Goal: Task Accomplishment & Management: Complete application form

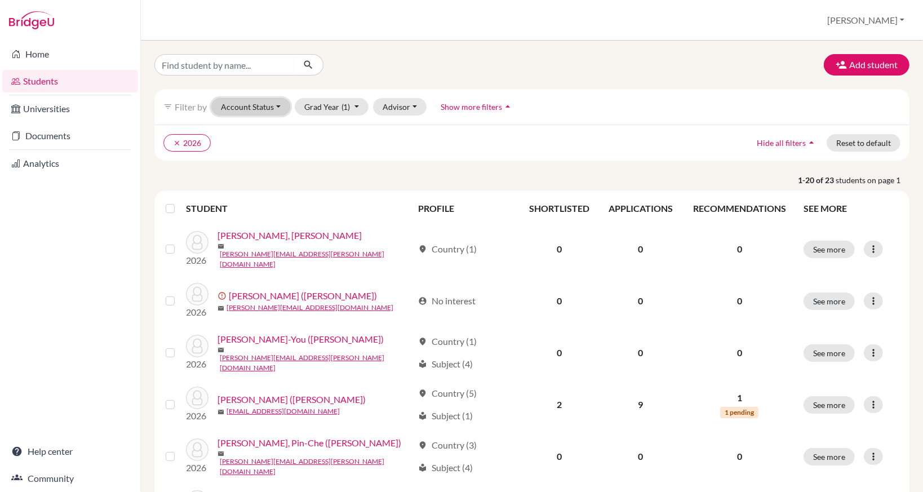
click at [262, 108] on button "Account Status" at bounding box center [250, 106] width 79 height 17
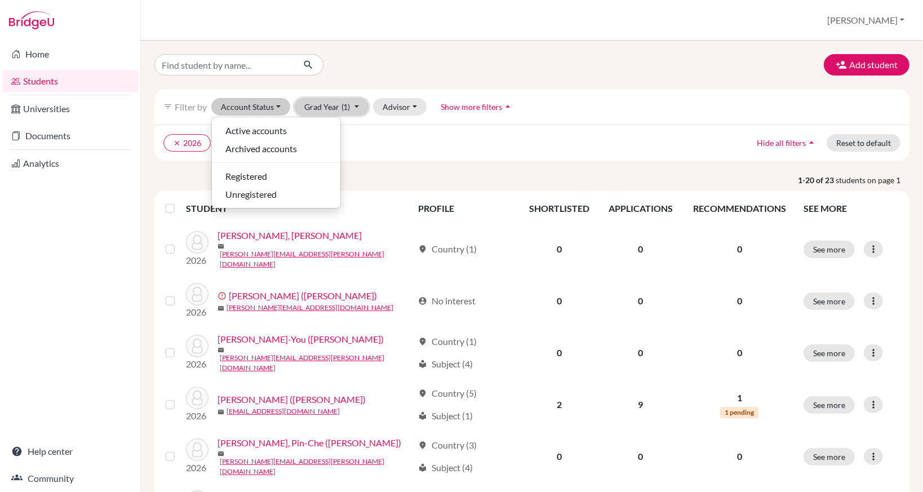
click at [323, 107] on button "Grad Year (1)" at bounding box center [332, 106] width 74 height 17
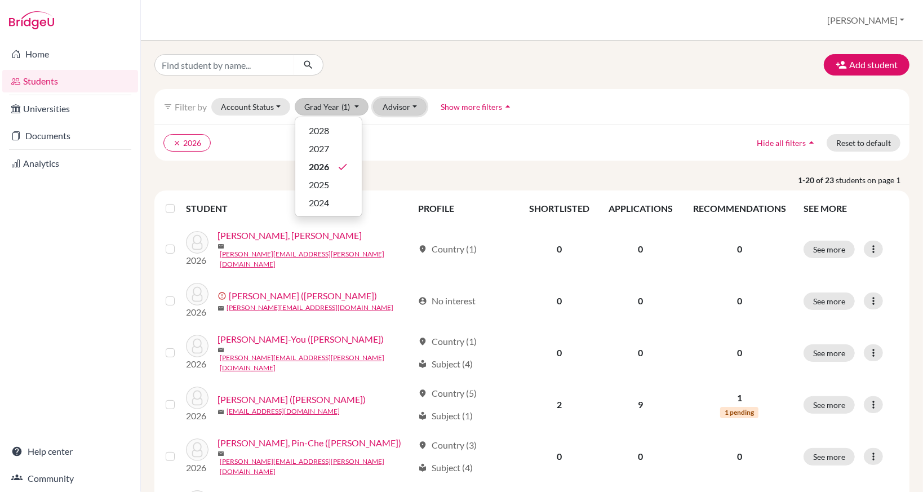
click at [398, 108] on button "Advisor" at bounding box center [400, 106] width 54 height 17
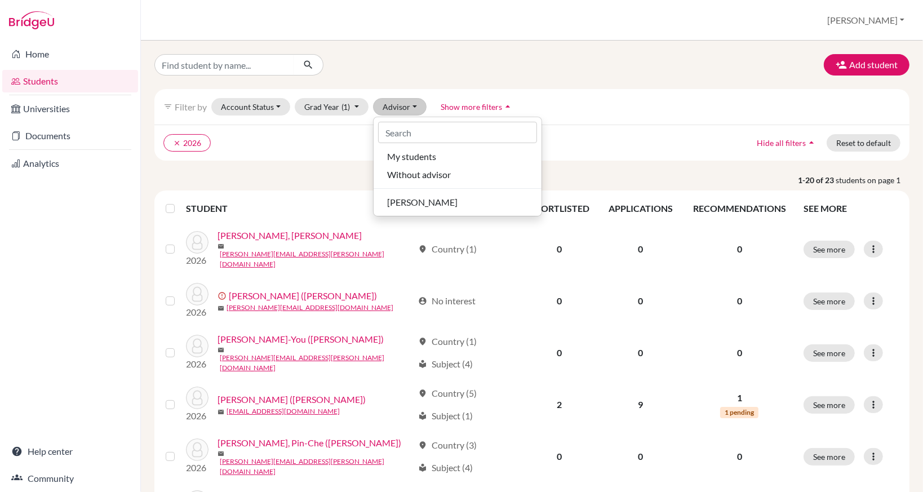
click at [344, 149] on ul "clear 2026" at bounding box center [439, 142] width 553 height 17
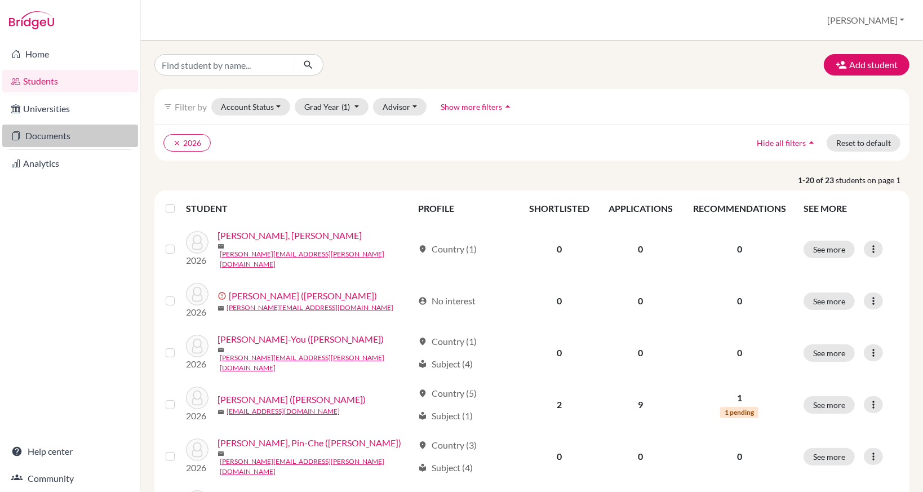
click at [66, 134] on link "Documents" at bounding box center [70, 135] width 136 height 23
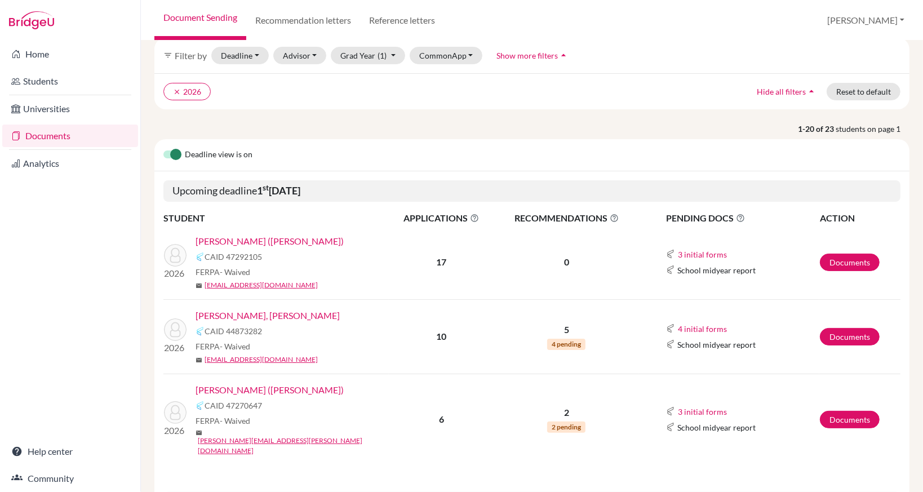
scroll to position [113, 0]
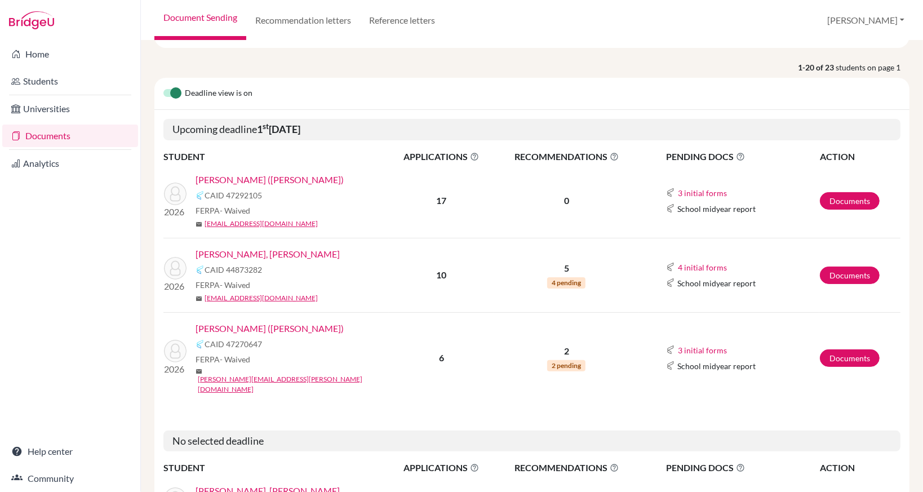
click at [244, 177] on link "[PERSON_NAME] ([PERSON_NAME])" at bounding box center [269, 180] width 148 height 14
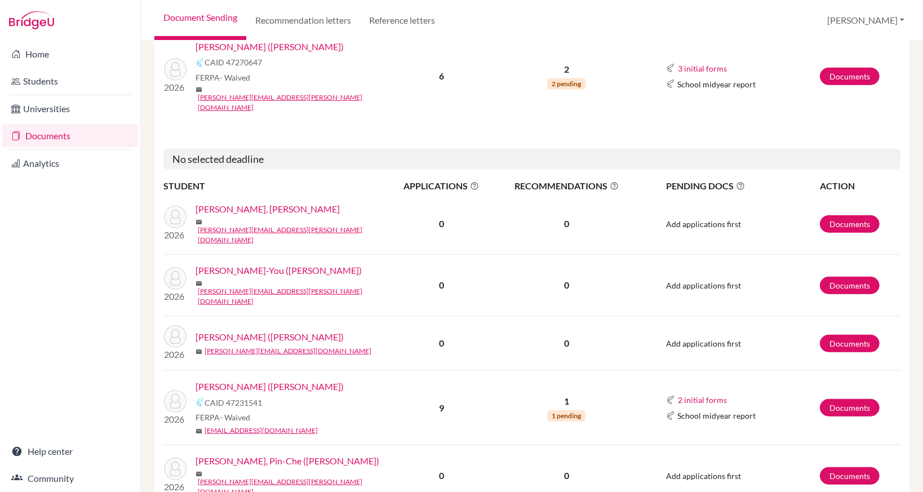
scroll to position [169, 0]
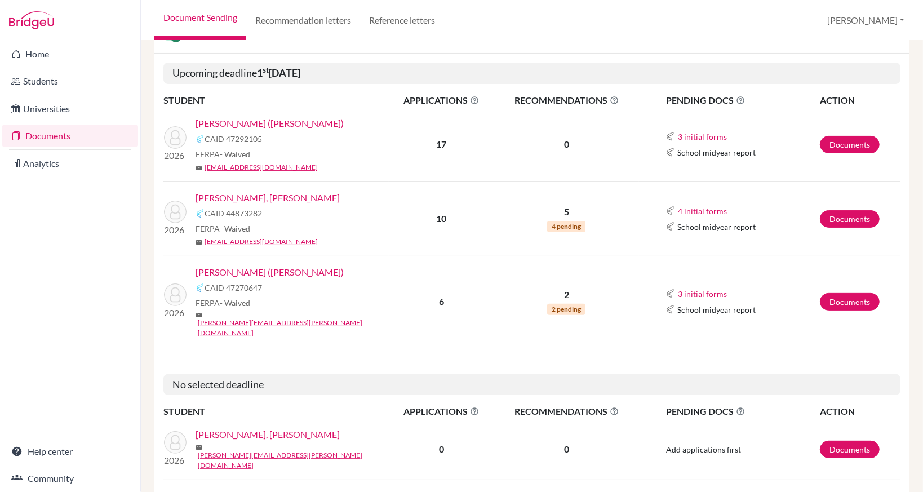
click at [219, 123] on link "[PERSON_NAME] ([PERSON_NAME])" at bounding box center [269, 124] width 148 height 14
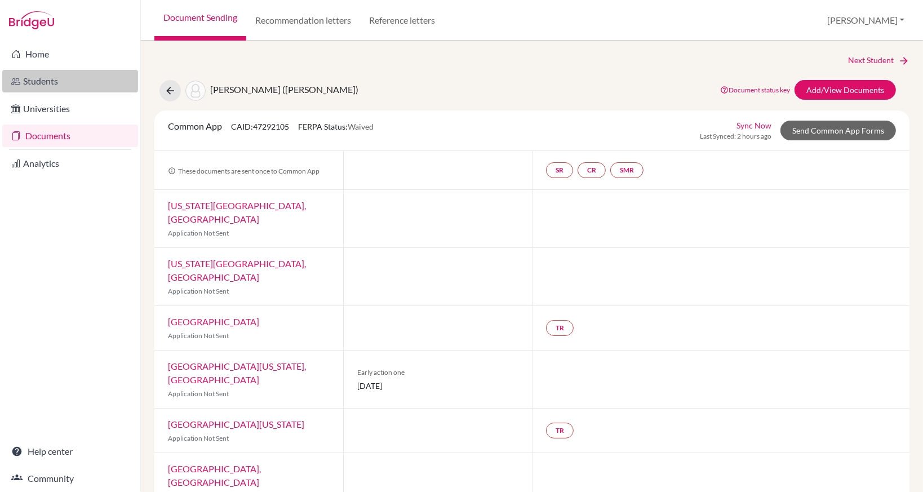
click at [51, 82] on link "Students" at bounding box center [70, 81] width 136 height 23
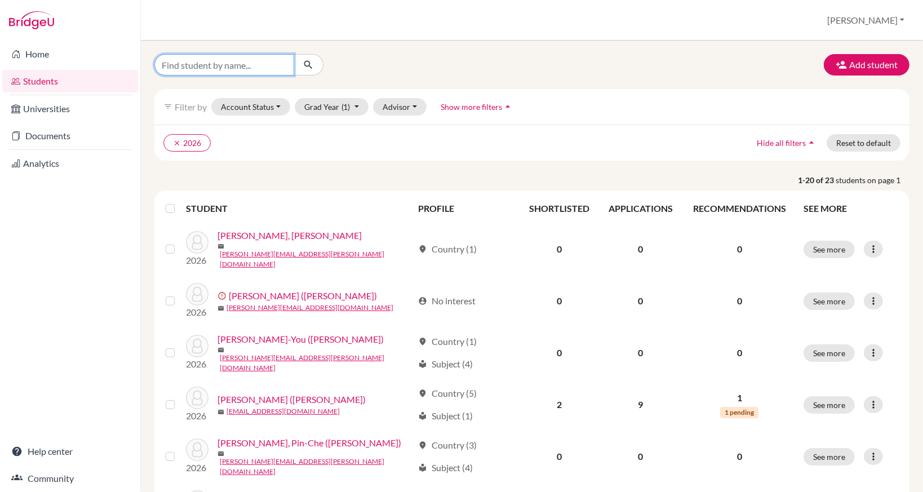
click at [258, 70] on input "Find student by name..." at bounding box center [224, 64] width 140 height 21
type input "s"
type input "max"
click button "submit" at bounding box center [308, 64] width 30 height 21
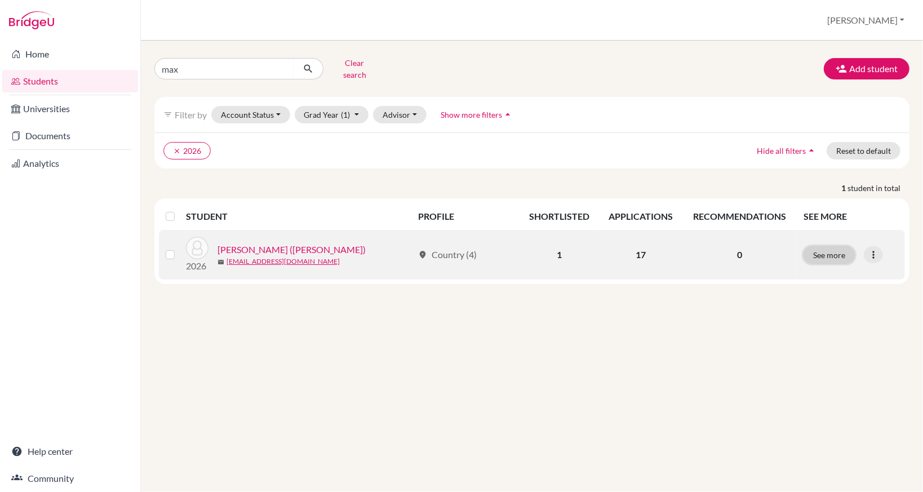
click at [834, 253] on button "See more" at bounding box center [828, 254] width 51 height 17
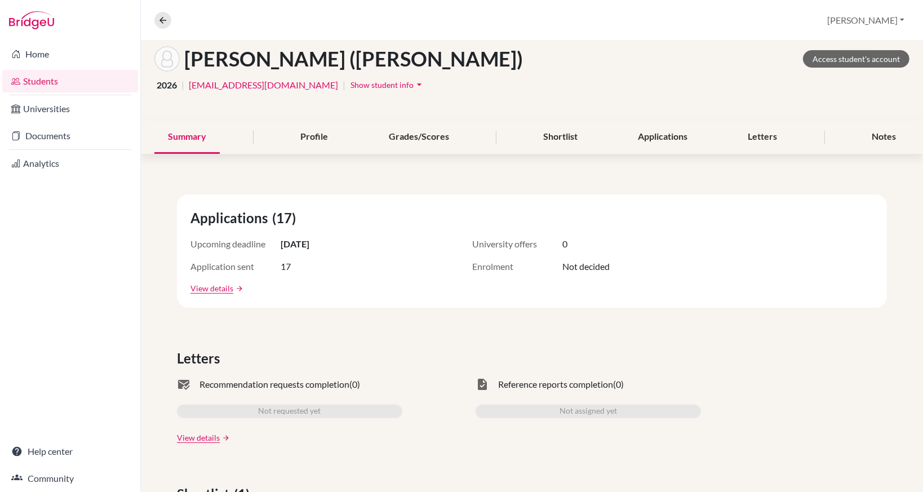
scroll to position [169, 0]
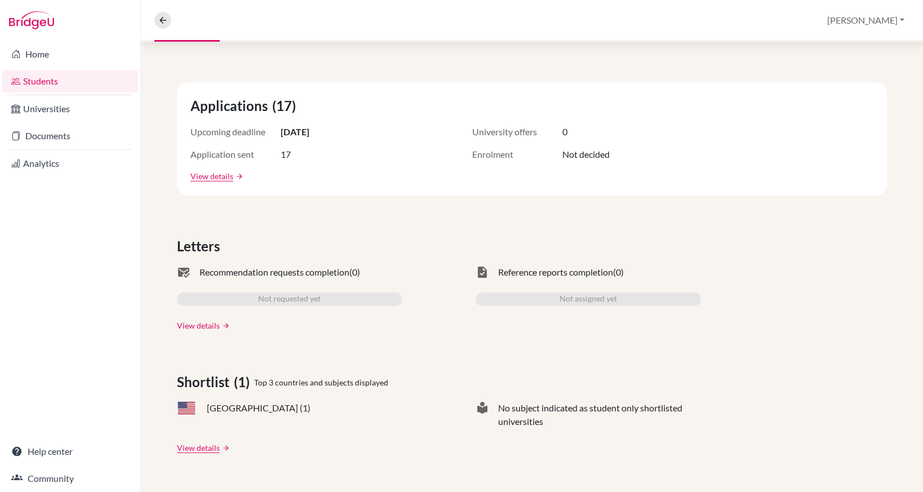
click at [215, 322] on link "View details" at bounding box center [198, 325] width 43 height 12
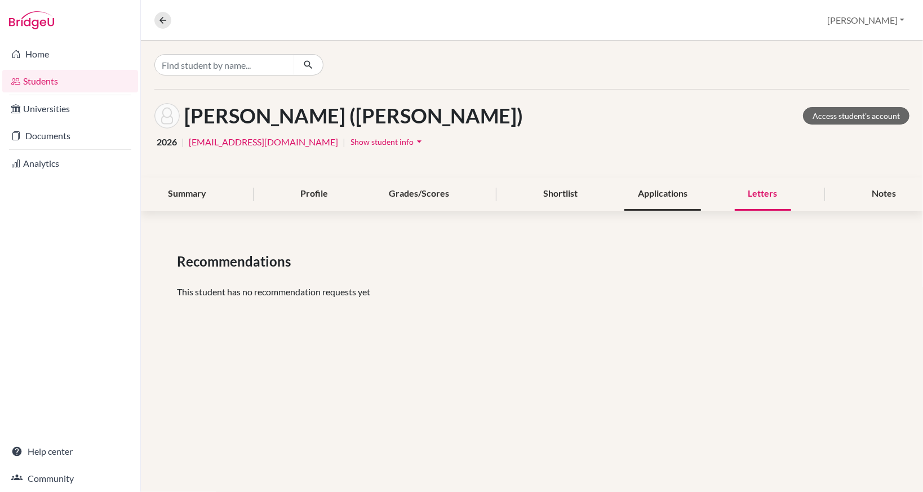
click at [636, 202] on div "Applications" at bounding box center [662, 193] width 77 height 33
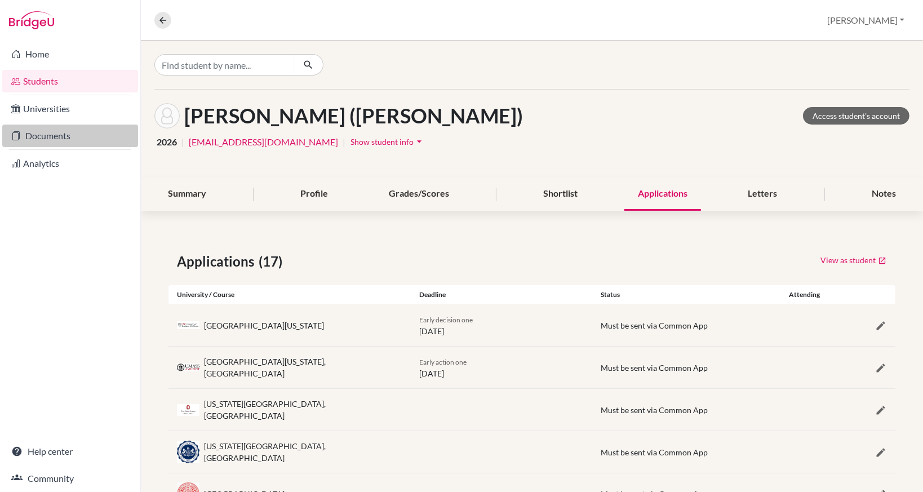
click at [75, 136] on link "Documents" at bounding box center [70, 135] width 136 height 23
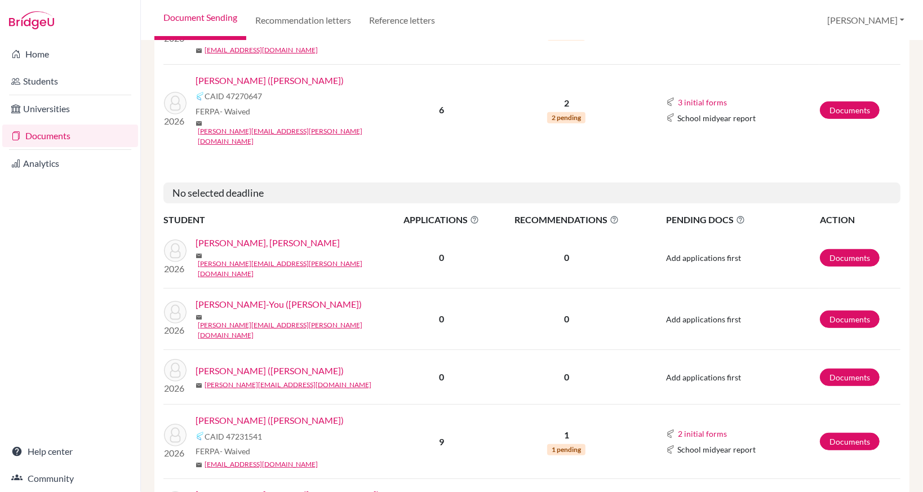
scroll to position [451, 0]
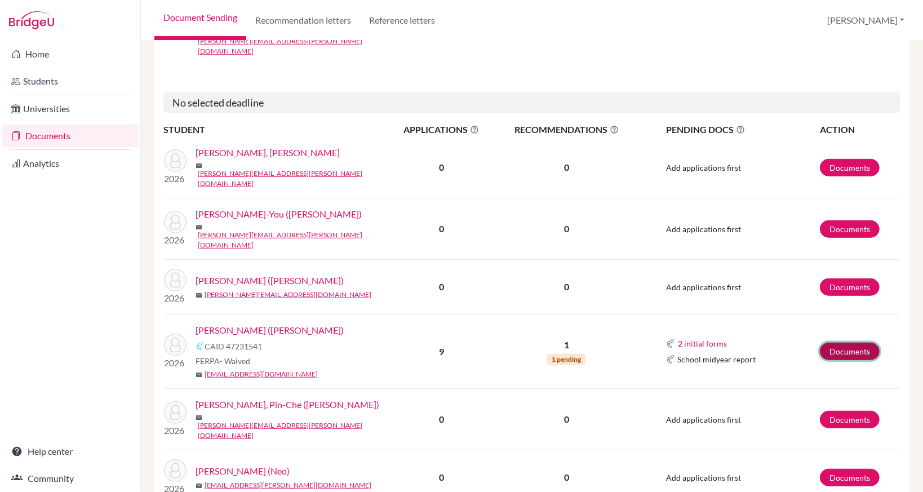
click at [830, 342] on link "Documents" at bounding box center [849, 350] width 60 height 17
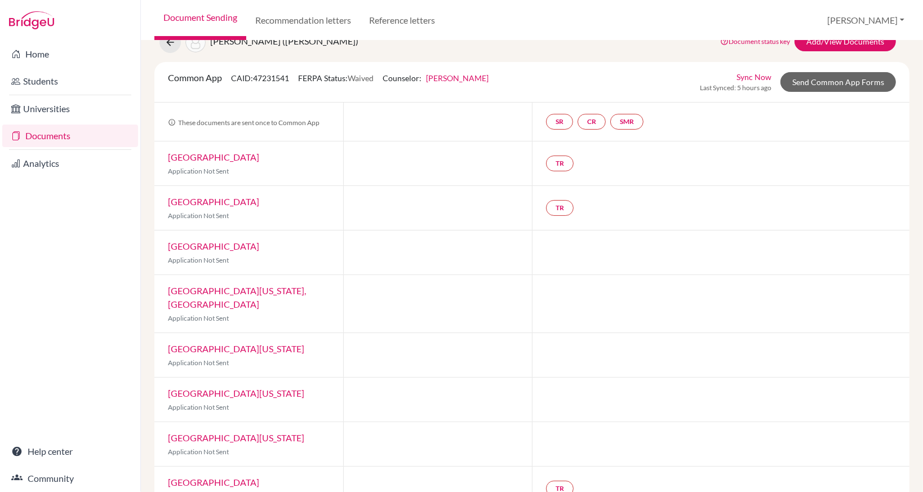
scroll to position [108, 0]
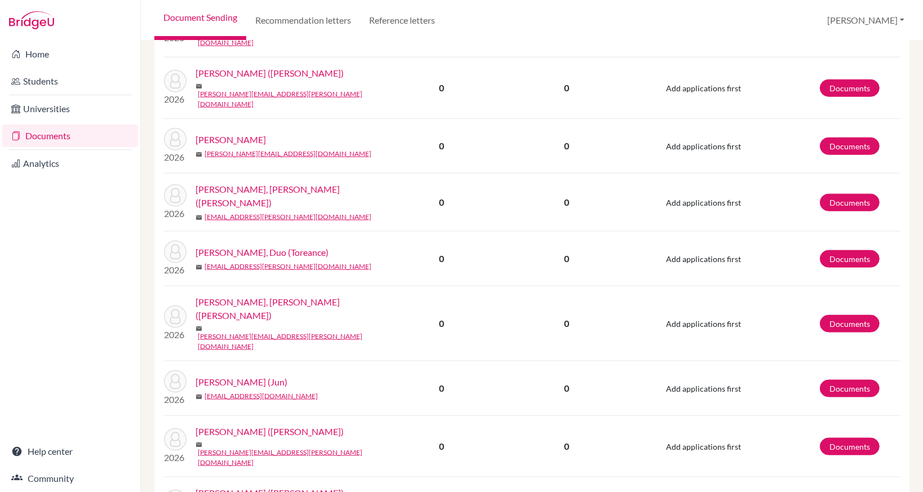
scroll to position [1109, 0]
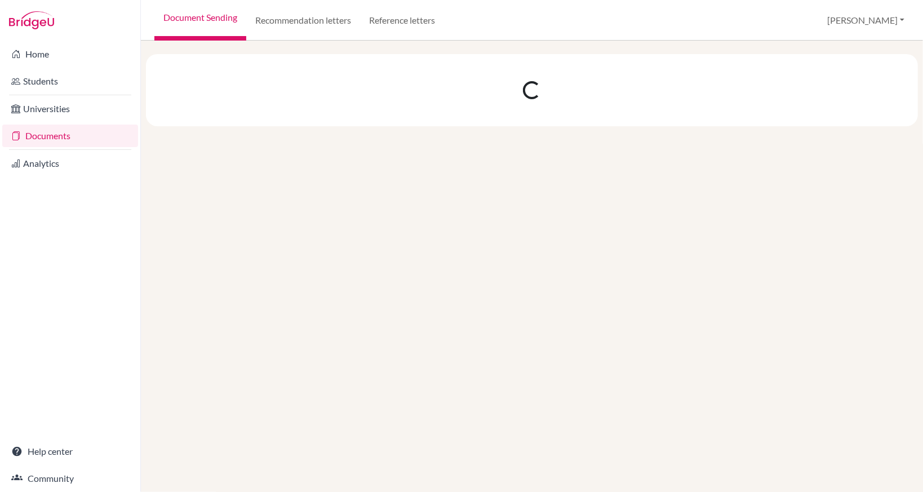
scroll to position [0, 0]
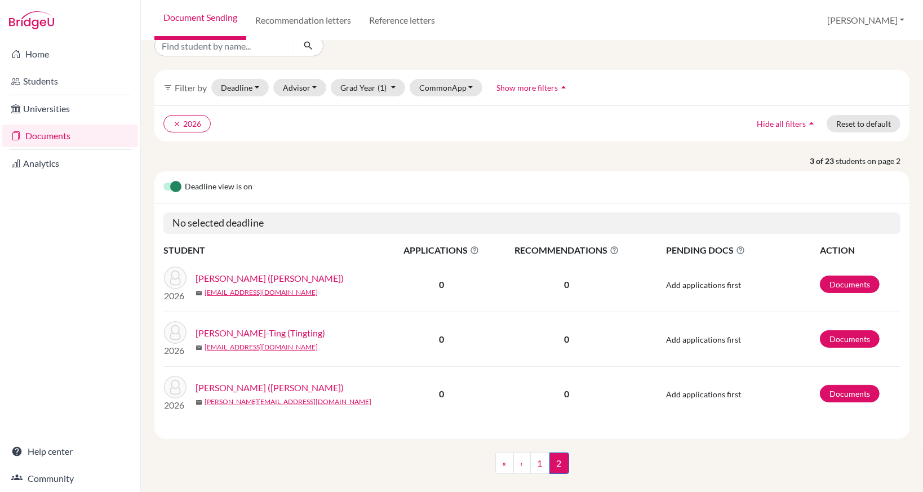
scroll to position [34, 0]
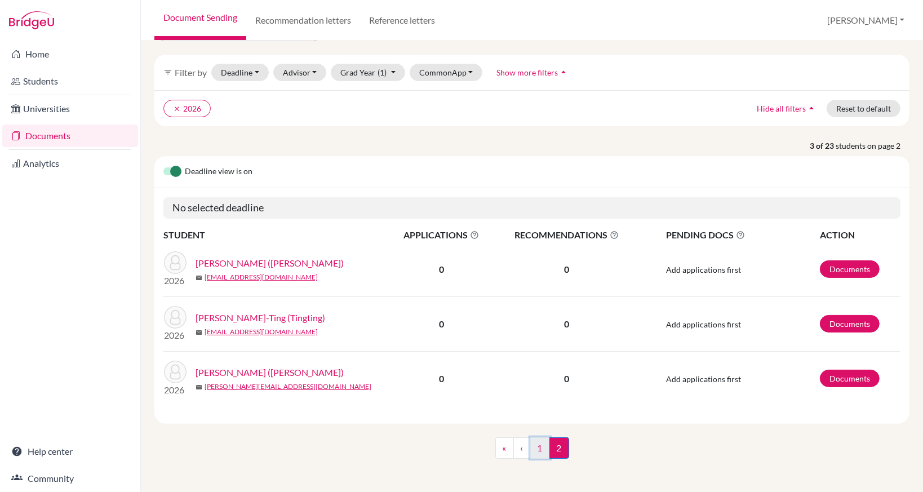
click at [542, 445] on link "1" at bounding box center [540, 447] width 20 height 21
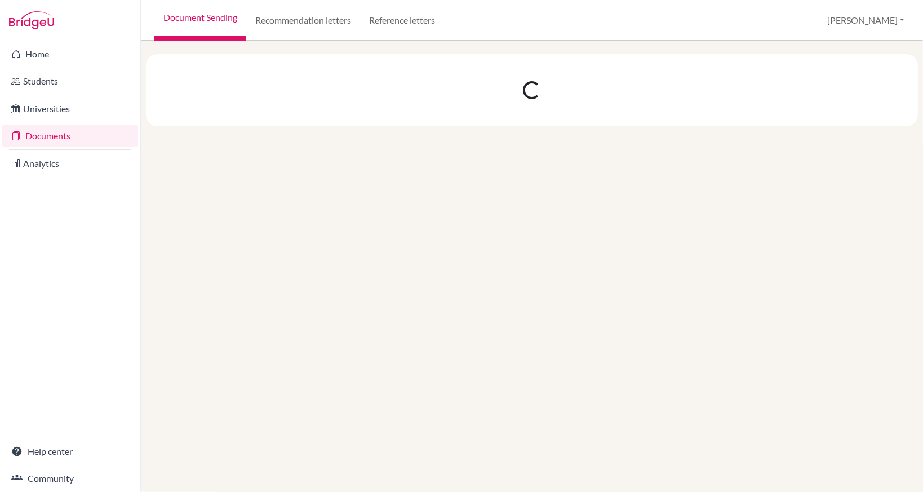
scroll to position [0, 0]
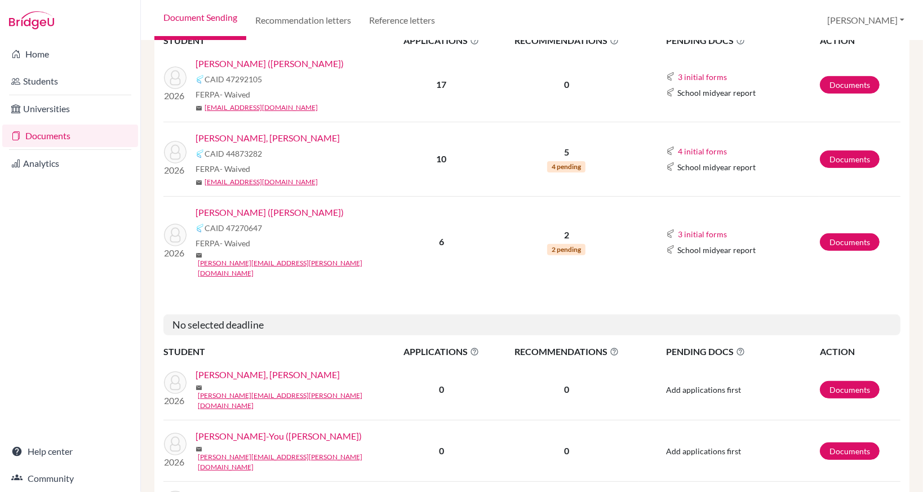
scroll to position [338, 0]
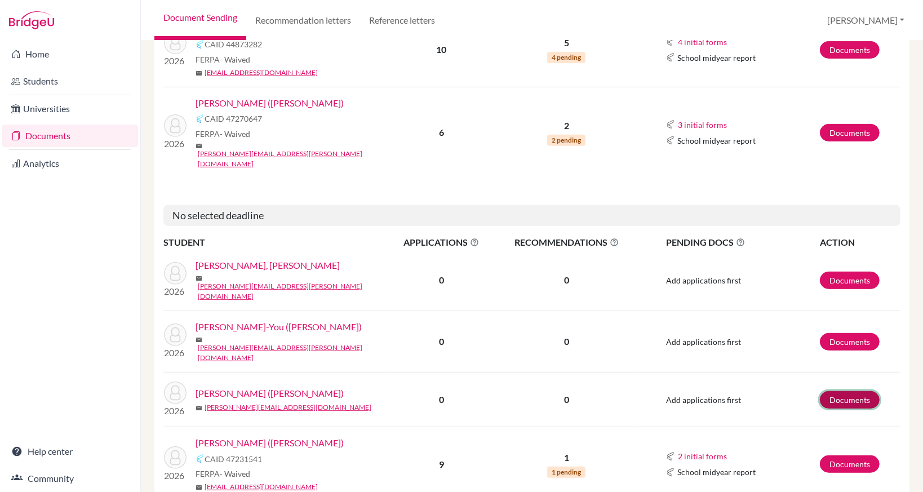
click at [856, 391] on link "Documents" at bounding box center [849, 399] width 60 height 17
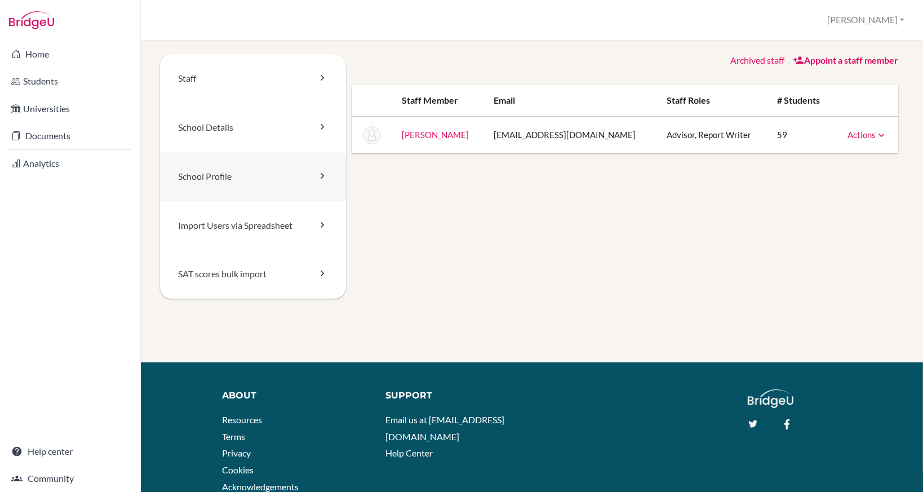
click at [250, 169] on link "School Profile" at bounding box center [253, 176] width 186 height 49
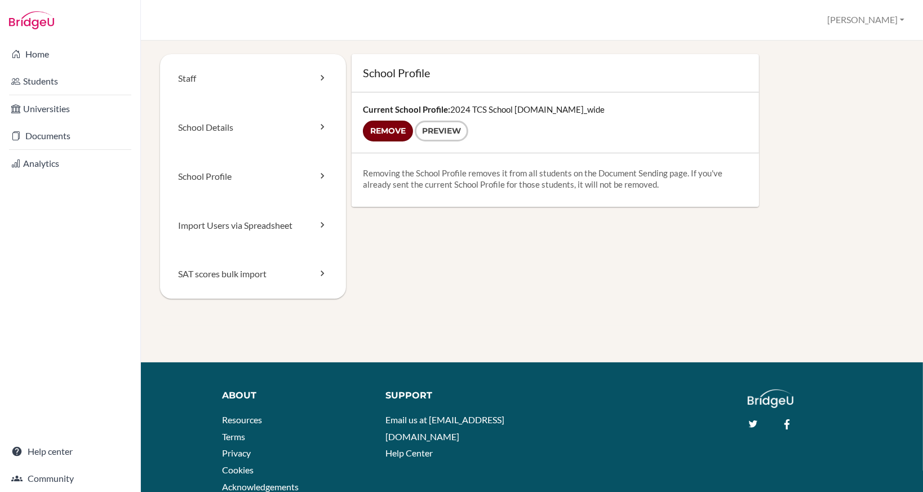
drag, startPoint x: 395, startPoint y: 130, endPoint x: 519, endPoint y: 45, distance: 150.0
click at [395, 130] on input "Remove" at bounding box center [388, 131] width 50 height 21
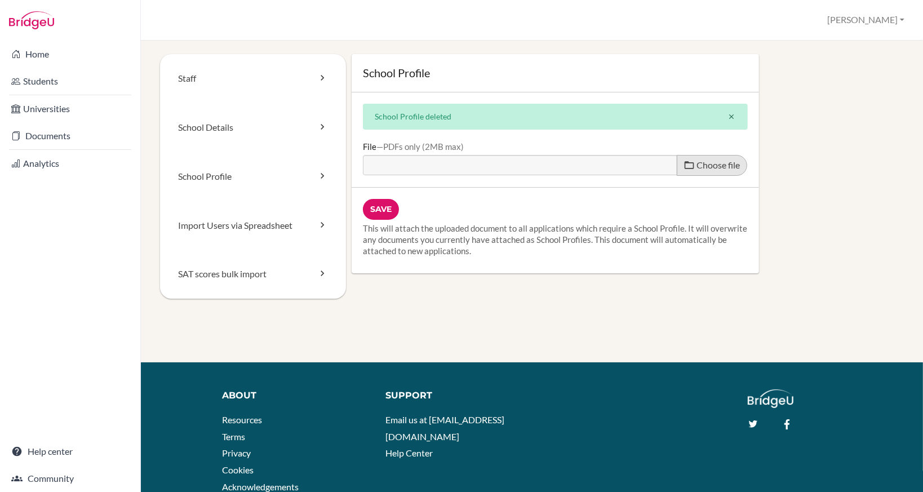
click at [697, 167] on span "Choose file" at bounding box center [718, 164] width 43 height 11
click at [535, 167] on input "Choose file" at bounding box center [449, 161] width 172 height 13
type input "C:\fakepath\TCS_School_Profile_2025-2026.pdf.pdf"
type input "TCS_School_Profile_2025-2026.pdf.pdf"
click at [385, 203] on input "Save" at bounding box center [381, 209] width 36 height 21
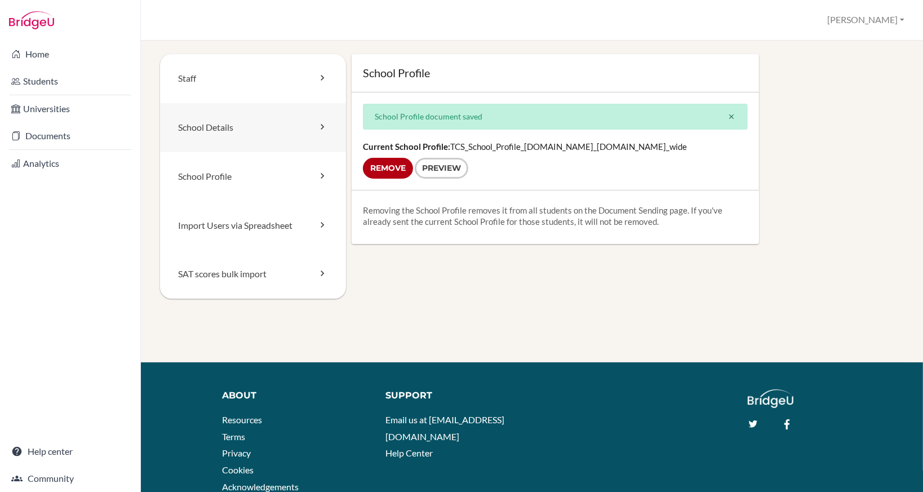
click at [268, 136] on link "School Details" at bounding box center [253, 127] width 186 height 49
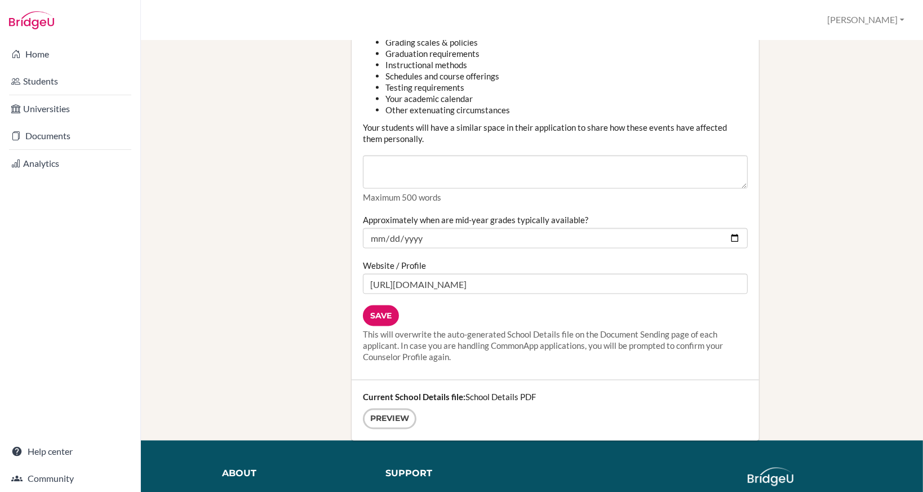
scroll to position [1352, 0]
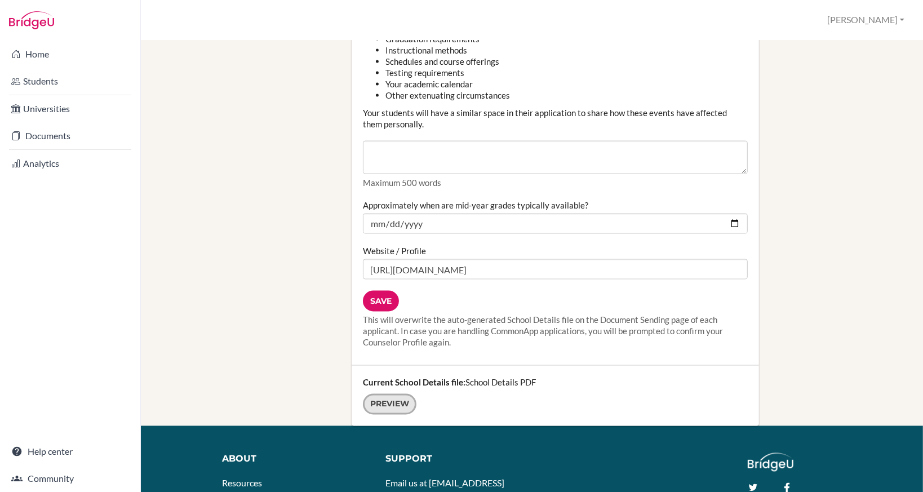
click at [390, 408] on link "Preview" at bounding box center [390, 404] width 54 height 21
click at [379, 298] on input "Save" at bounding box center [381, 301] width 36 height 21
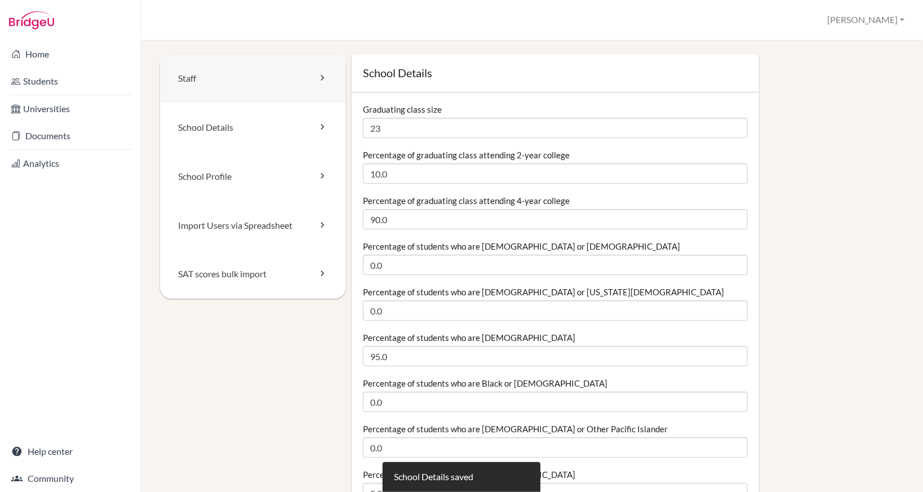
click at [270, 83] on link "Staff" at bounding box center [253, 78] width 186 height 49
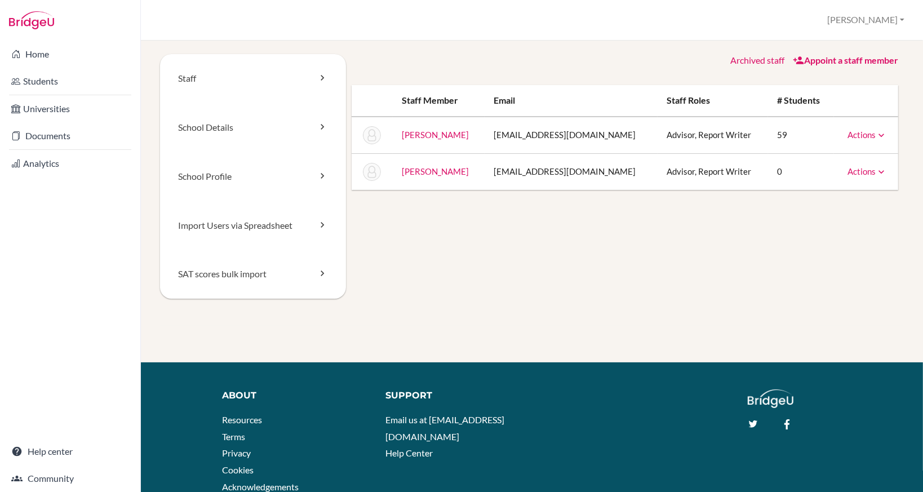
click at [875, 175] on icon at bounding box center [880, 171] width 11 height 11
click at [587, 243] on div "Staff School Details School Profile Import Users via Spreadsheet SAT scores bul…" at bounding box center [531, 189] width 743 height 271
click at [764, 62] on link "Archived staff" at bounding box center [757, 60] width 54 height 11
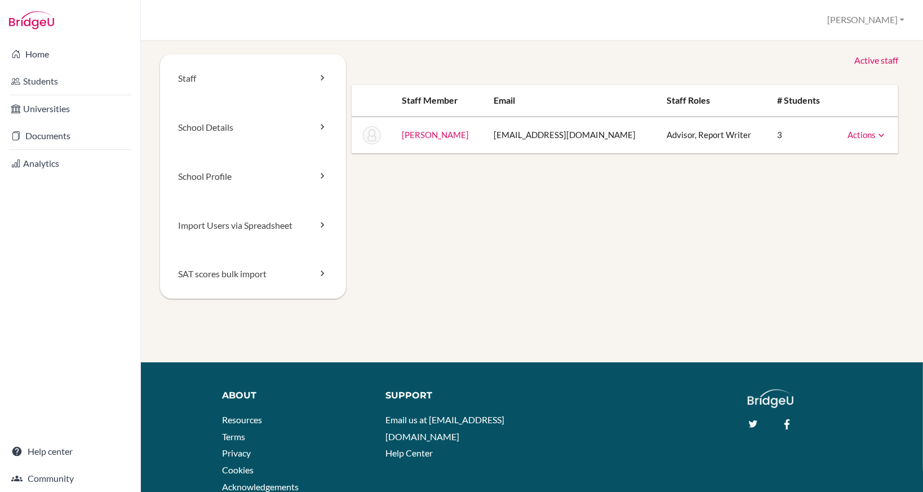
click at [832, 62] on div "Active staff" at bounding box center [624, 60] width 546 height 13
click at [857, 61] on link "Active staff" at bounding box center [876, 60] width 44 height 13
click at [879, 58] on link "Appoint a staff member" at bounding box center [844, 60] width 105 height 11
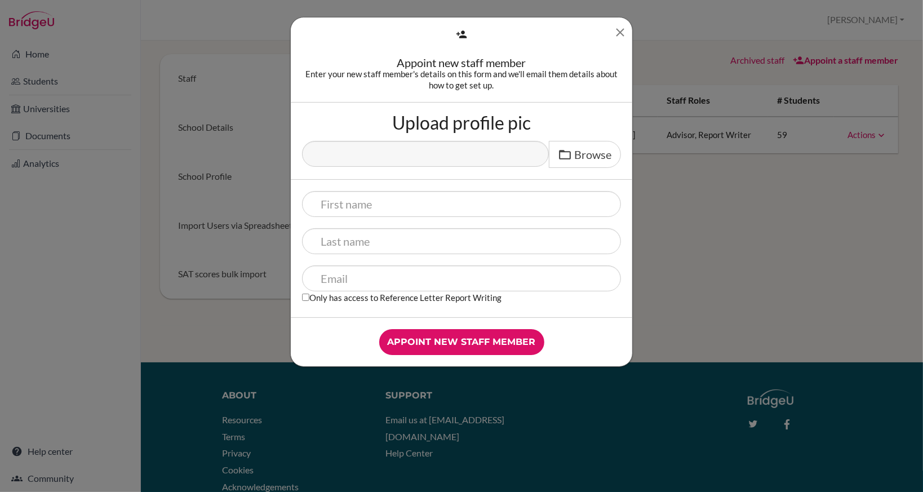
click at [621, 38] on icon "Close" at bounding box center [620, 32] width 14 height 14
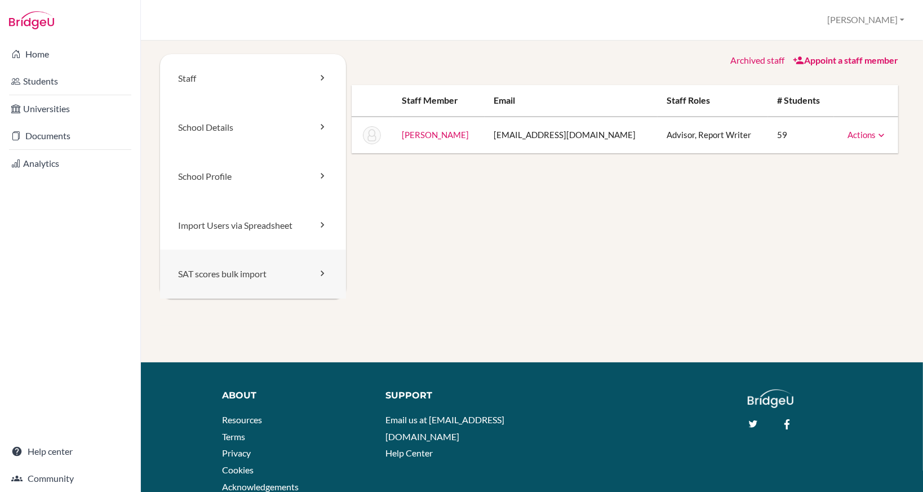
click at [248, 279] on link "SAT scores bulk import" at bounding box center [253, 274] width 186 height 49
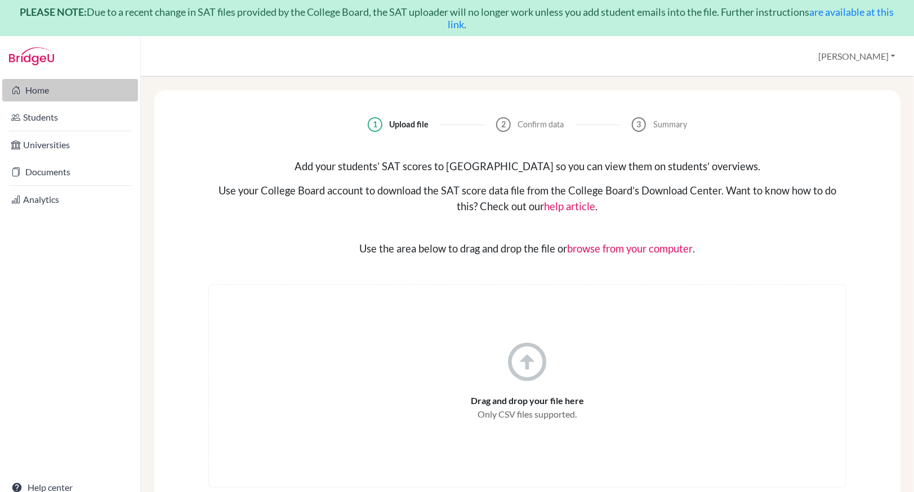
click at [20, 95] on link "Home" at bounding box center [70, 90] width 136 height 23
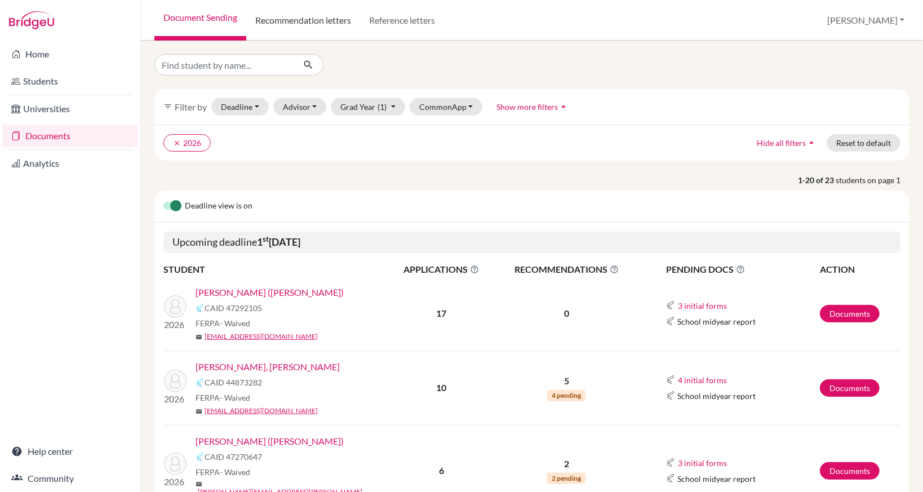
click at [318, 26] on link "Recommendation letters" at bounding box center [303, 20] width 114 height 41
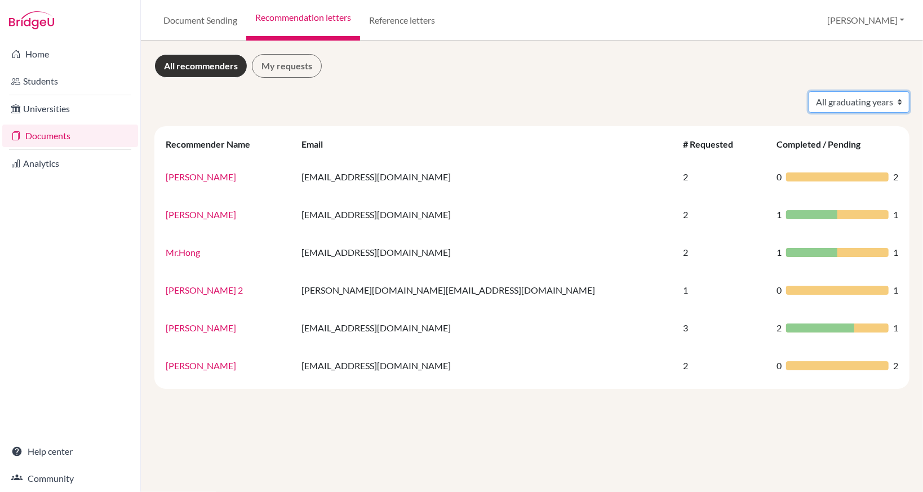
click at [867, 106] on select "All graduating years 2025 2026" at bounding box center [858, 101] width 101 height 21
select select "2026"
click at [808, 91] on select "All graduating years 2025 2026" at bounding box center [858, 101] width 101 height 21
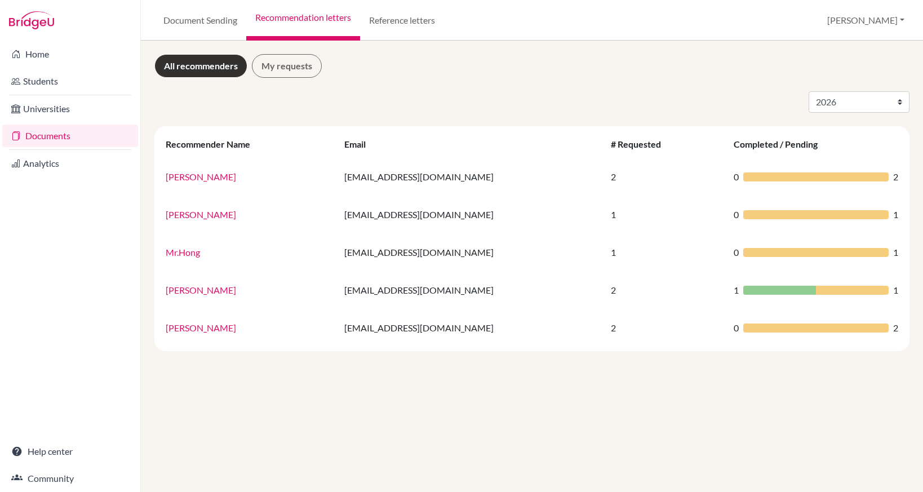
select select "2026"
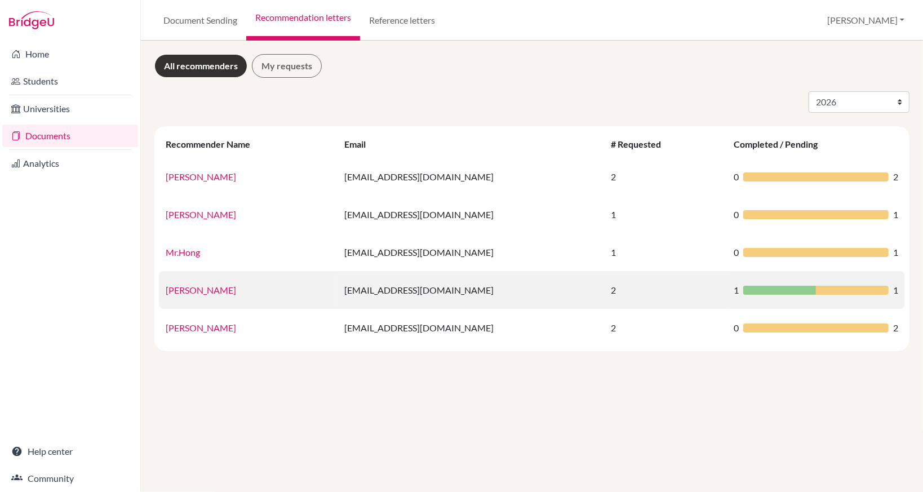
click at [193, 291] on link "[PERSON_NAME]" at bounding box center [201, 289] width 70 height 11
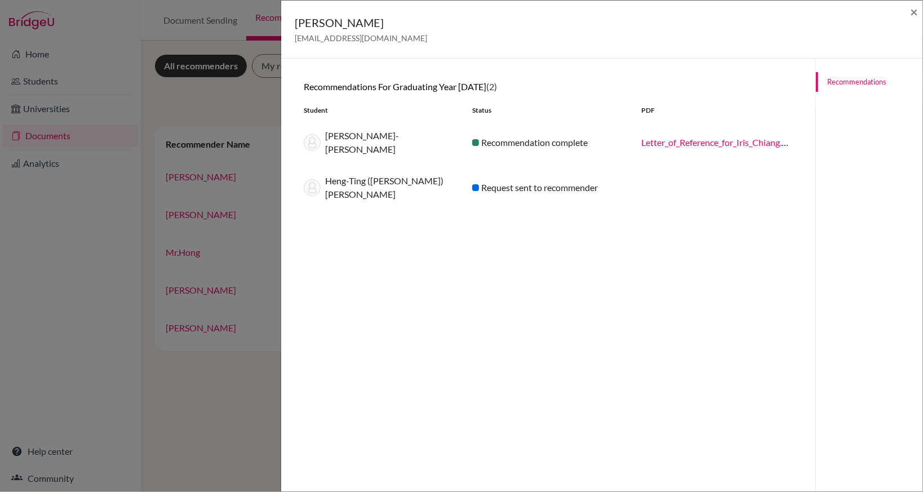
click at [166, 415] on div "[PERSON_NAME] [EMAIL_ADDRESS][DOMAIN_NAME] × Recommendations for graduating yea…" at bounding box center [461, 246] width 923 height 492
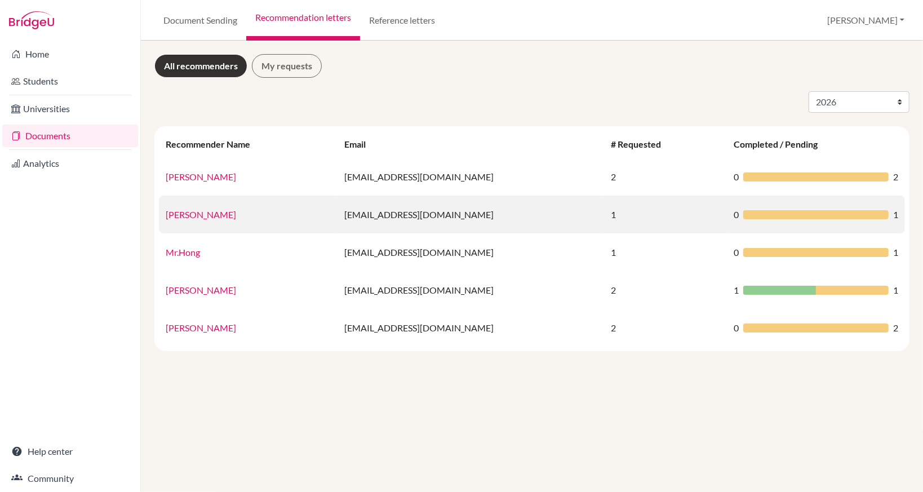
click at [210, 212] on link "[PERSON_NAME]" at bounding box center [201, 214] width 70 height 11
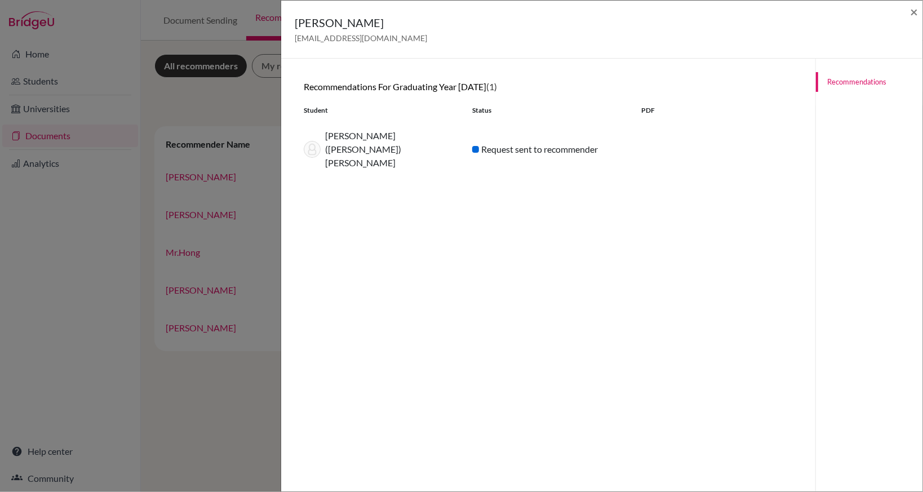
click at [191, 415] on div "Mike Filipowitsch filipowitschmike@tcs.ntpc.edu.tw × Recommendations for gradua…" at bounding box center [461, 246] width 923 height 492
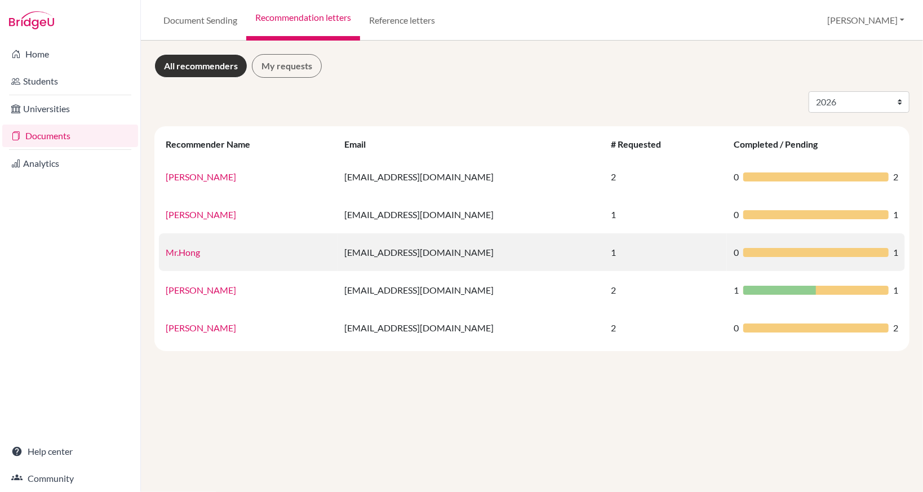
click at [190, 253] on link "Mr.Hong" at bounding box center [183, 252] width 34 height 11
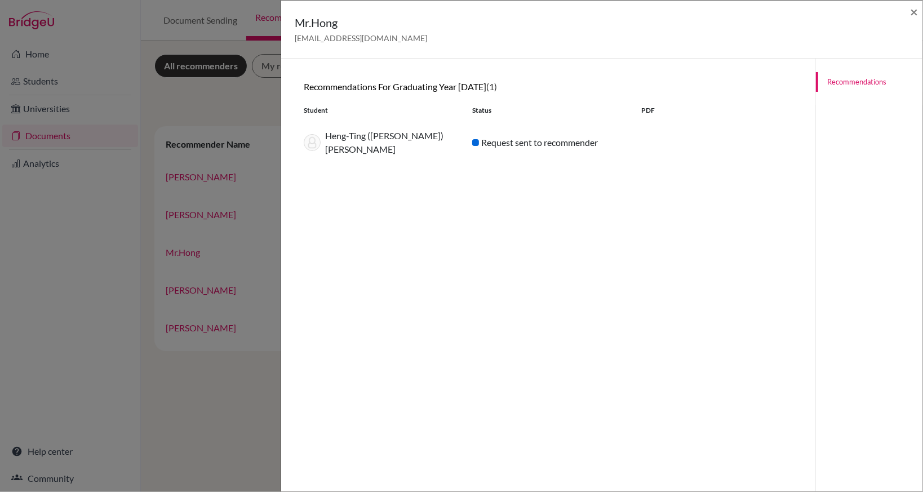
click at [187, 380] on div "Mr.Hong hongdennis@tcs.ntpc.edu.tw × Recommendations for graduating year 2026 (…" at bounding box center [461, 246] width 923 height 492
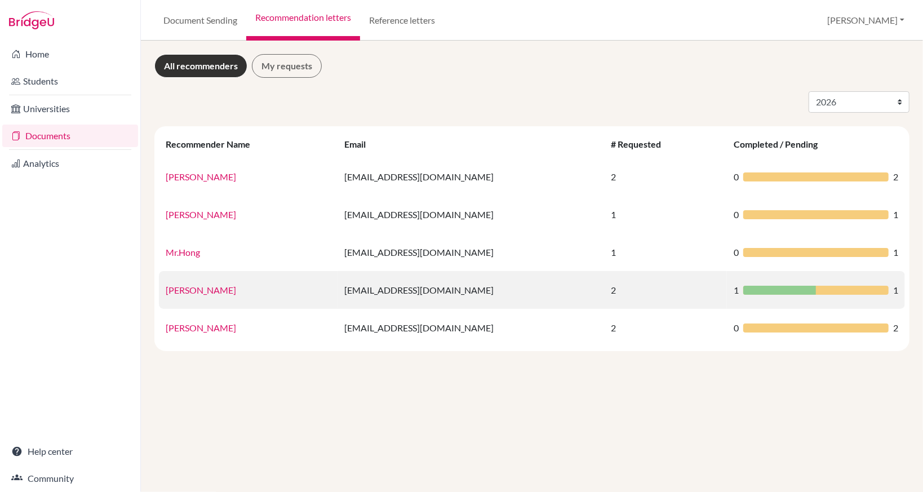
click at [201, 291] on link "Mr.Renda" at bounding box center [201, 289] width 70 height 11
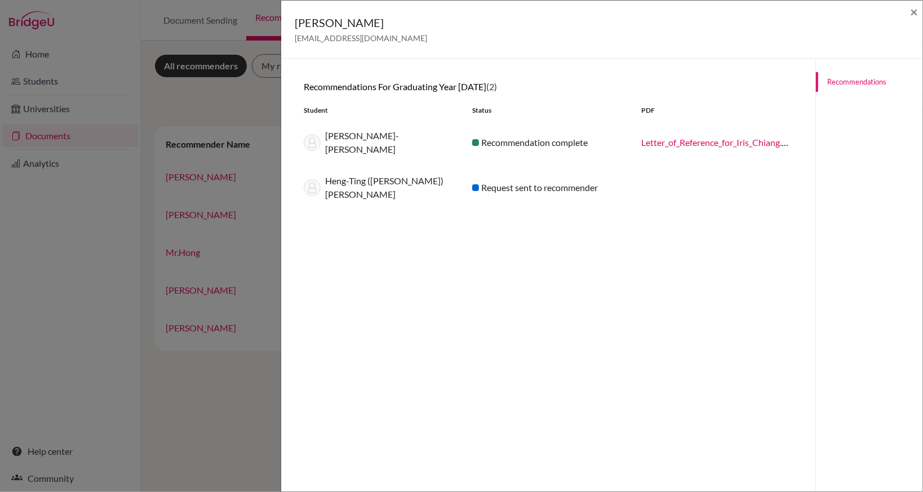
click at [183, 413] on div "Mr.Renda rendajesse@tcs.ntpc.edu.tw × Recommendations for graduating year 2026 …" at bounding box center [461, 246] width 923 height 492
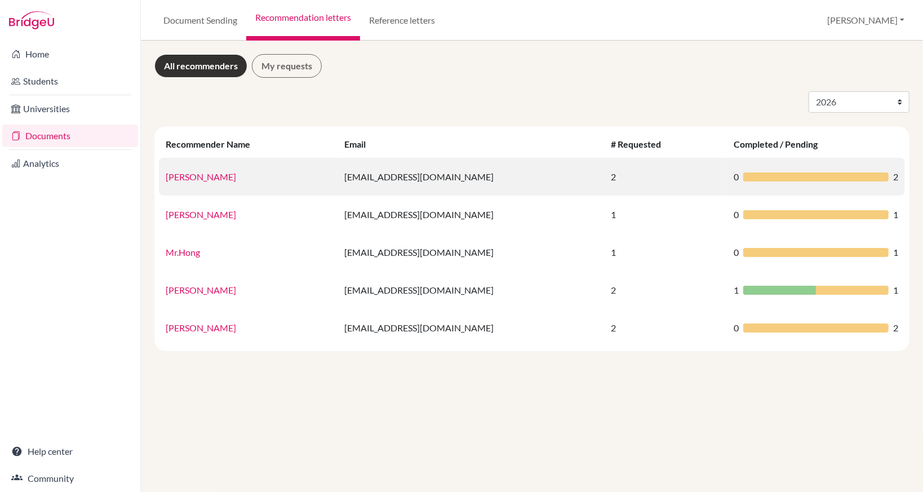
click at [203, 177] on link "Lorita Chiu" at bounding box center [201, 176] width 70 height 11
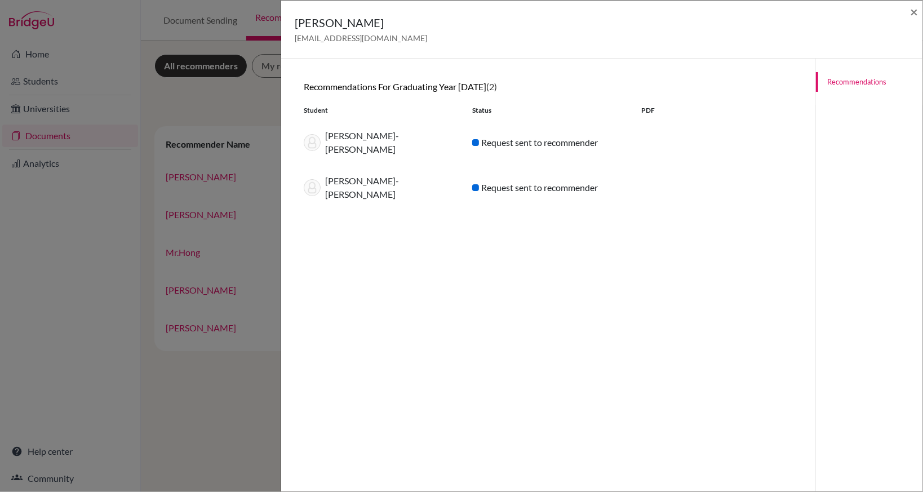
click at [193, 408] on div "Lorita Chiu chiulorita@tcs.ntpc.edu.tw × Recommendations for graduating year 20…" at bounding box center [461, 246] width 923 height 492
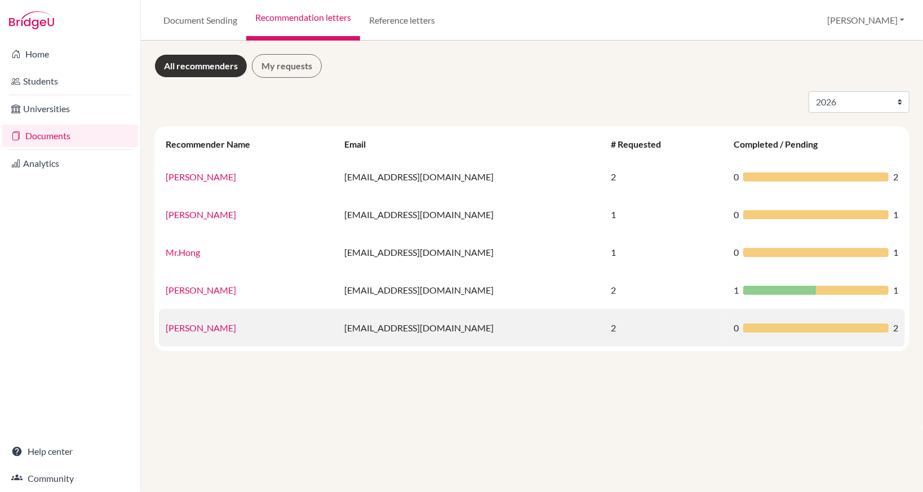
click at [200, 328] on link "Grant Sundal" at bounding box center [201, 327] width 70 height 11
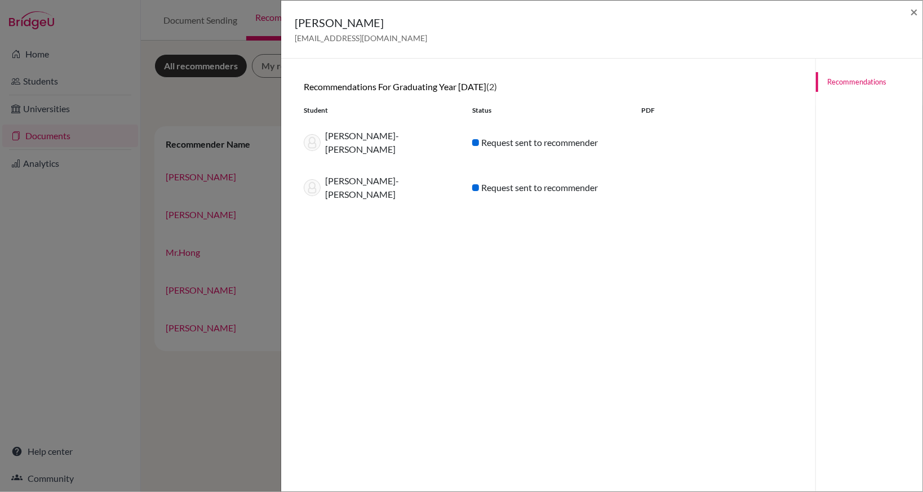
click at [198, 406] on div "Grant Sundal sundalgrant@yahoo.com × Recommendations for graduating year 2026 (…" at bounding box center [461, 246] width 923 height 492
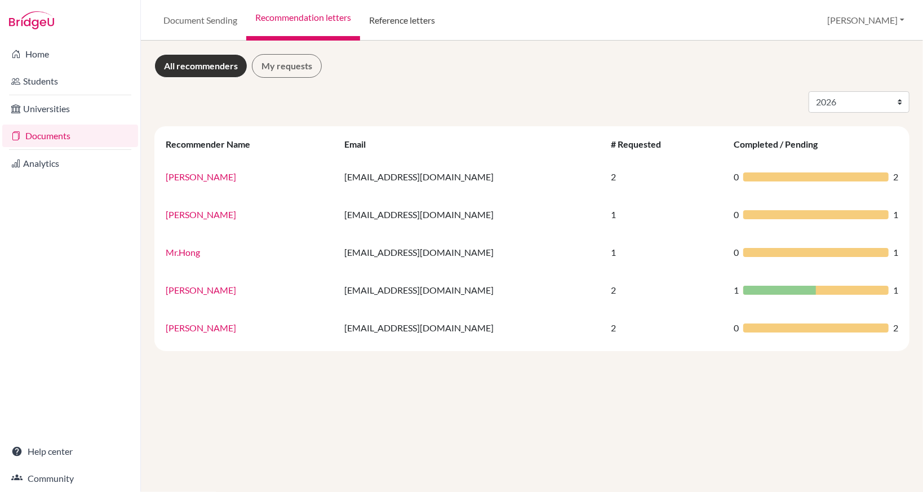
click at [392, 32] on link "Reference letters" at bounding box center [402, 20] width 84 height 41
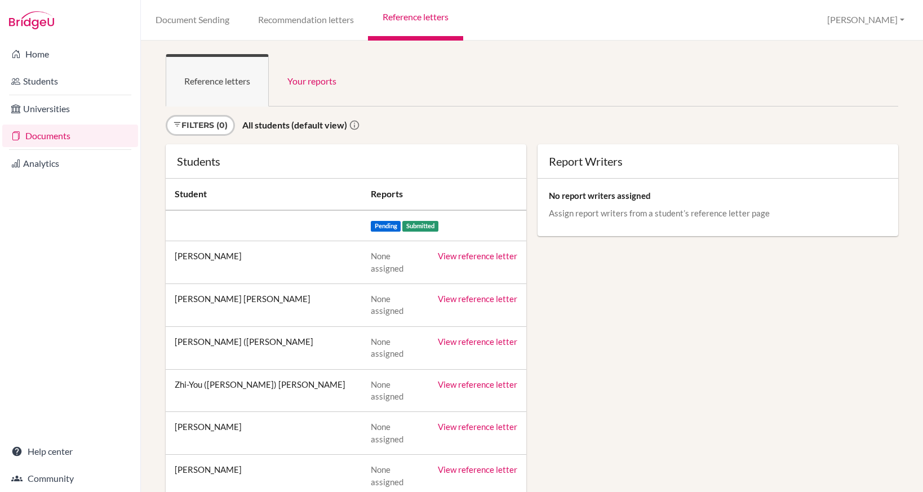
click at [224, 27] on link "Document Sending" at bounding box center [192, 20] width 103 height 41
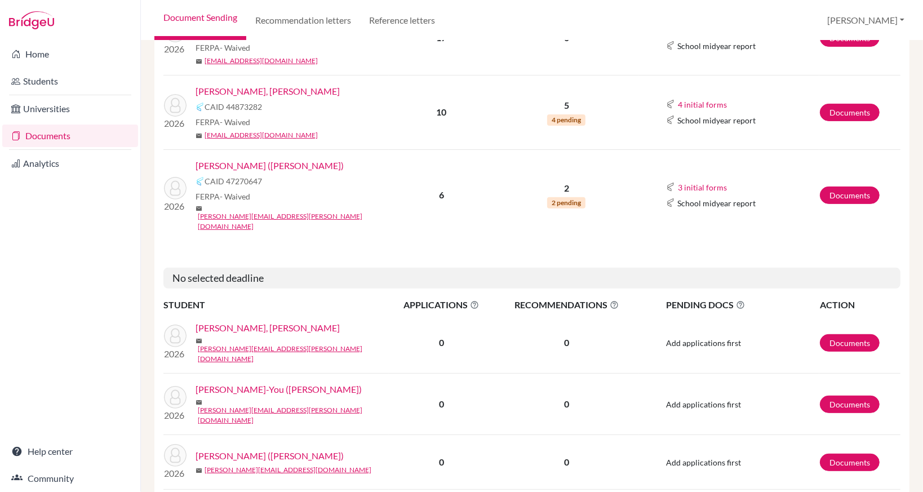
scroll to position [282, 0]
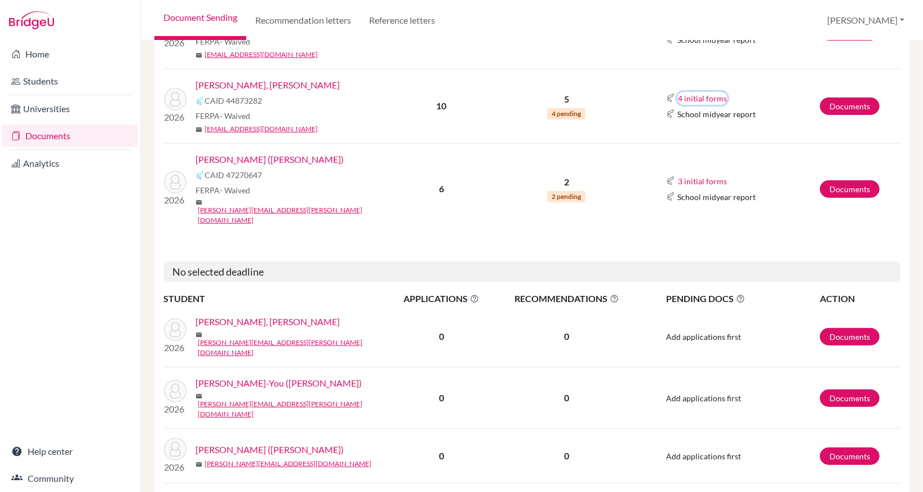
click at [698, 100] on button "4 initial forms" at bounding box center [702, 98] width 50 height 13
click at [685, 95] on button "4 initial forms" at bounding box center [702, 98] width 50 height 13
click at [830, 104] on link "Documents" at bounding box center [849, 105] width 60 height 17
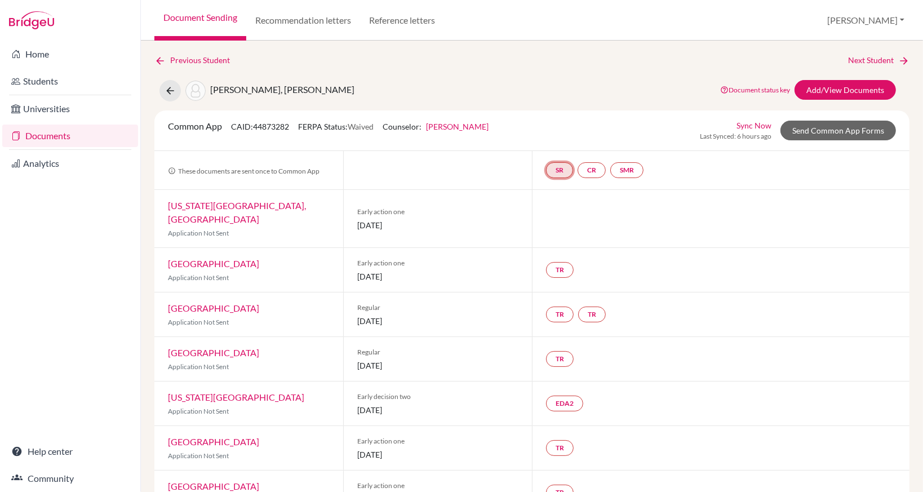
click at [554, 172] on link "SR" at bounding box center [559, 170] width 27 height 16
click at [559, 141] on div "School report Incomplete" at bounding box center [559, 142] width 52 height 22
click at [559, 117] on h3 "School report" at bounding box center [560, 116] width 66 height 20
click at [556, 169] on link "SR" at bounding box center [559, 170] width 27 height 16
click at [556, 148] on small "Incomplete" at bounding box center [559, 148] width 52 height 10
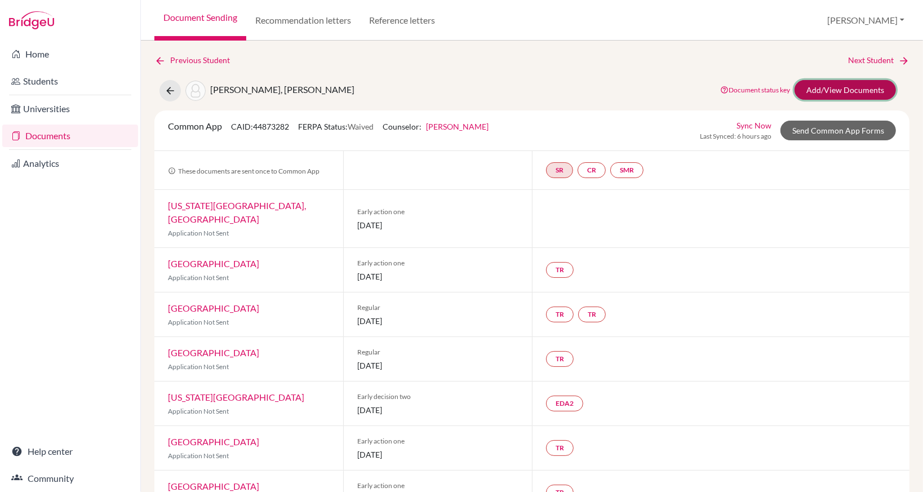
click at [823, 95] on link "Add/View Documents" at bounding box center [844, 90] width 101 height 20
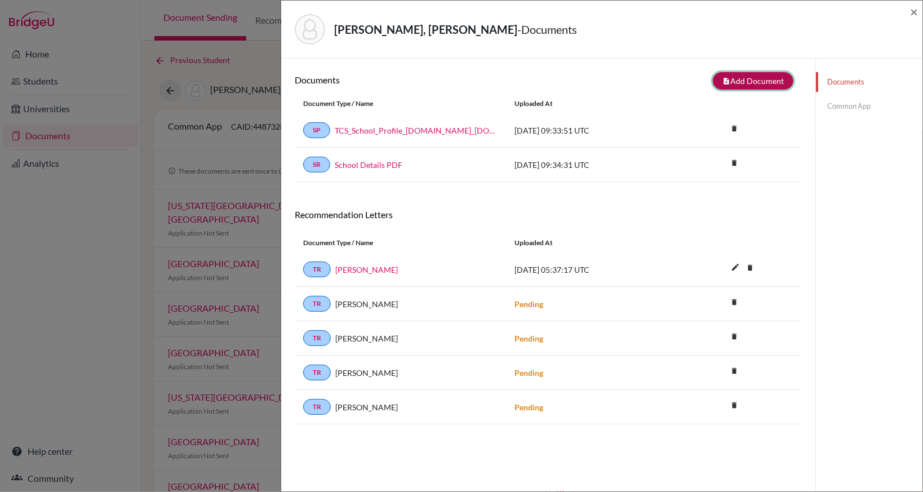
click at [765, 79] on button "note_add Add Document" at bounding box center [752, 80] width 81 height 17
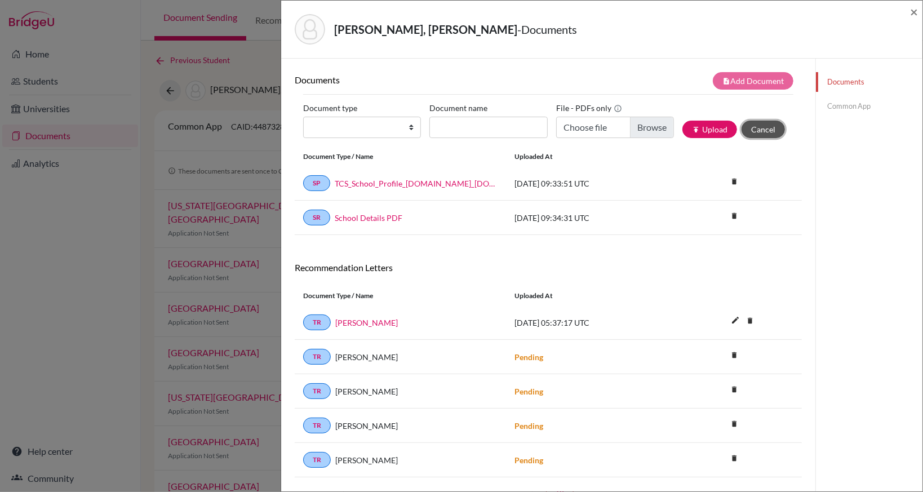
click at [763, 132] on button "Cancel" at bounding box center [762, 129] width 43 height 17
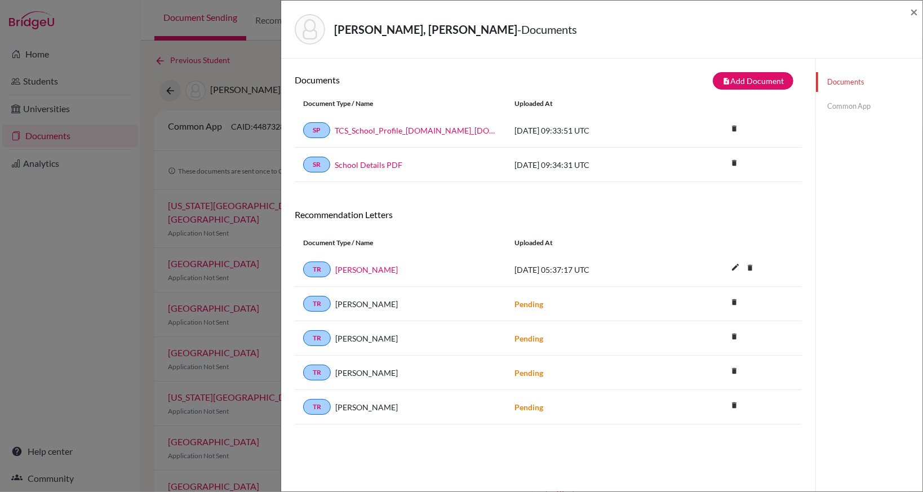
click at [854, 108] on link "Common App" at bounding box center [869, 106] width 106 height 20
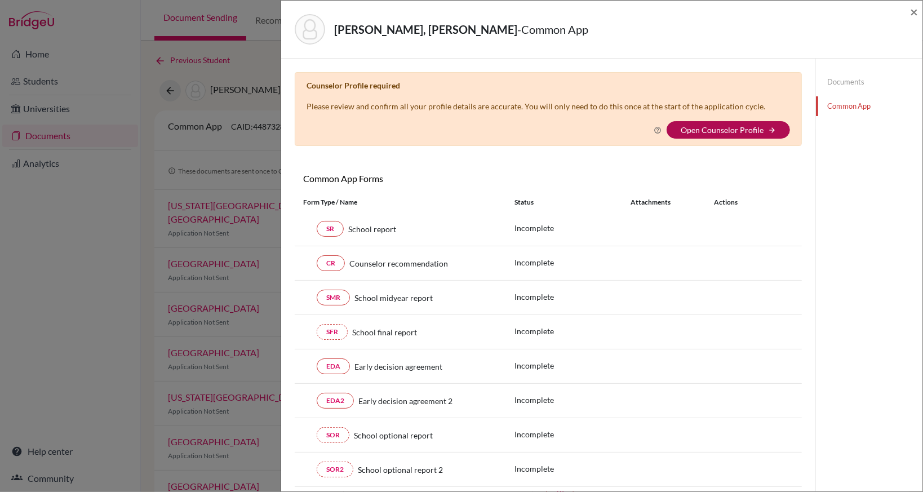
click at [733, 127] on link "Open Counselor Profile" at bounding box center [721, 130] width 83 height 10
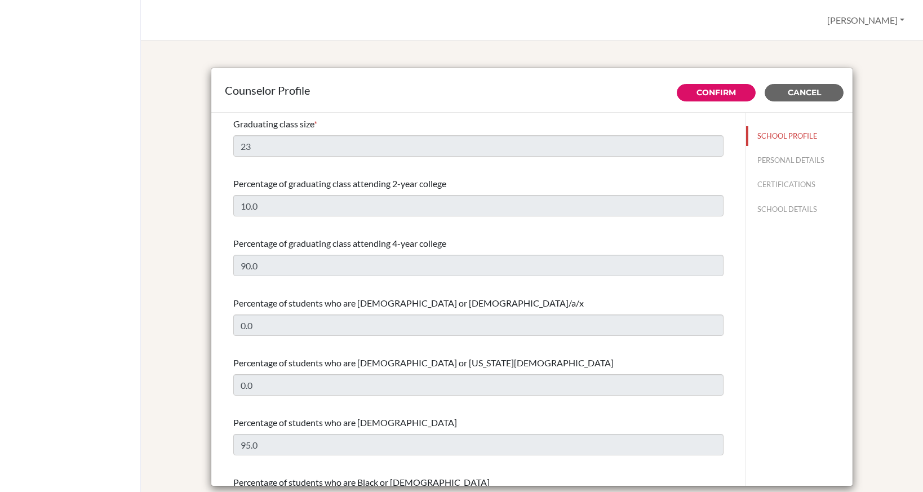
select select "0"
select select "354856"
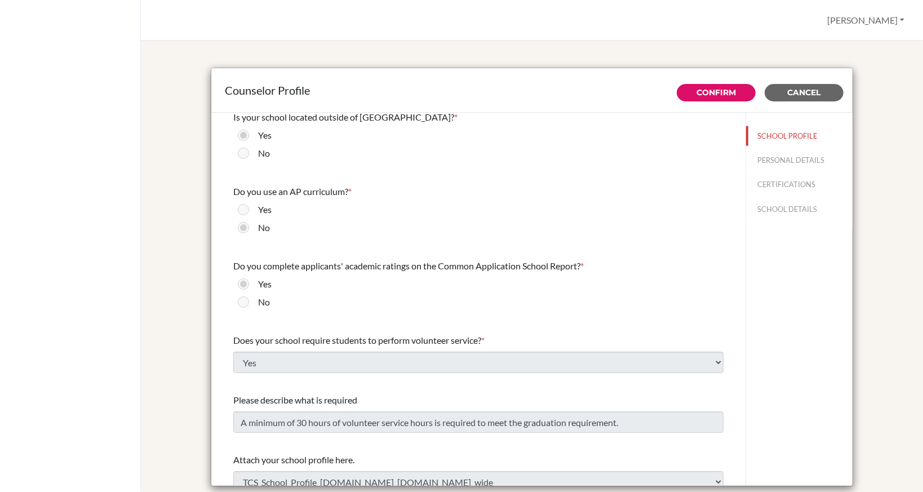
scroll to position [1183, 0]
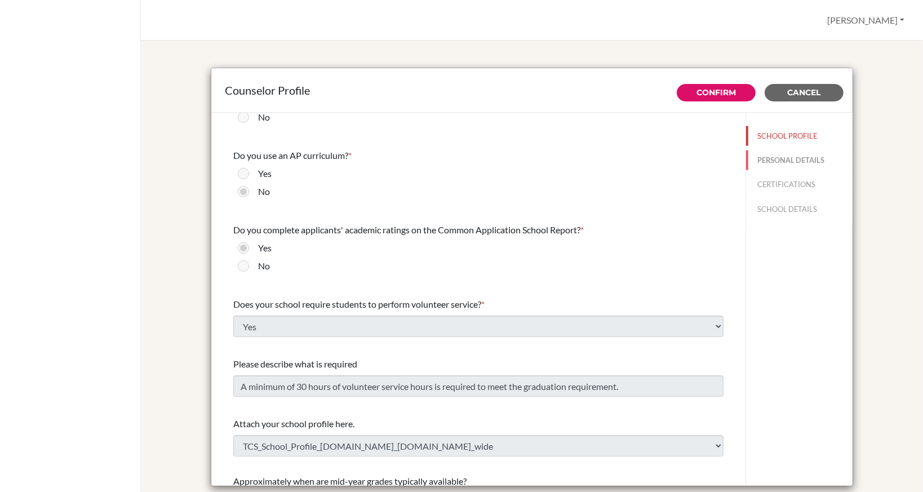
click at [770, 155] on button "PERSONAL DETAILS" at bounding box center [799, 160] width 106 height 20
type input "[PERSON_NAME]"
type input "Director of University Counselling"
type input "886.0911678955"
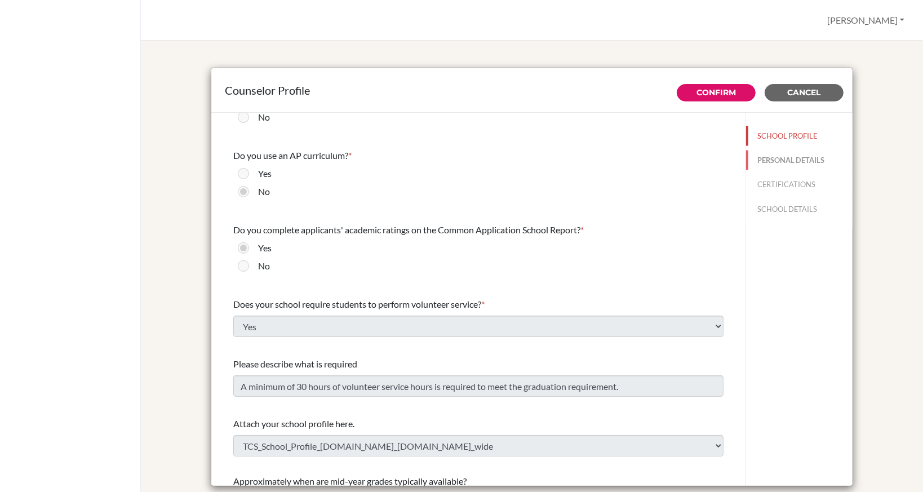
type input "[EMAIL_ADDRESS][DOMAIN_NAME]"
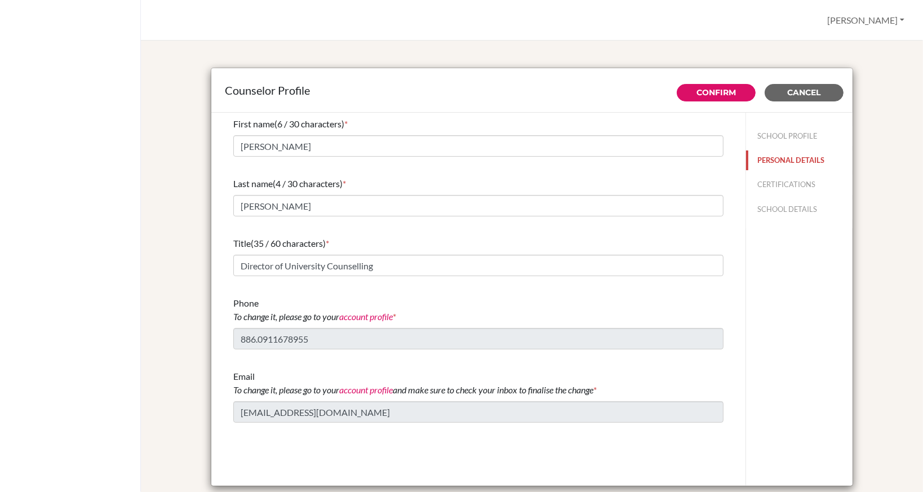
scroll to position [0, 0]
click at [776, 176] on button "CERTIFICATIONS" at bounding box center [799, 185] width 106 height 20
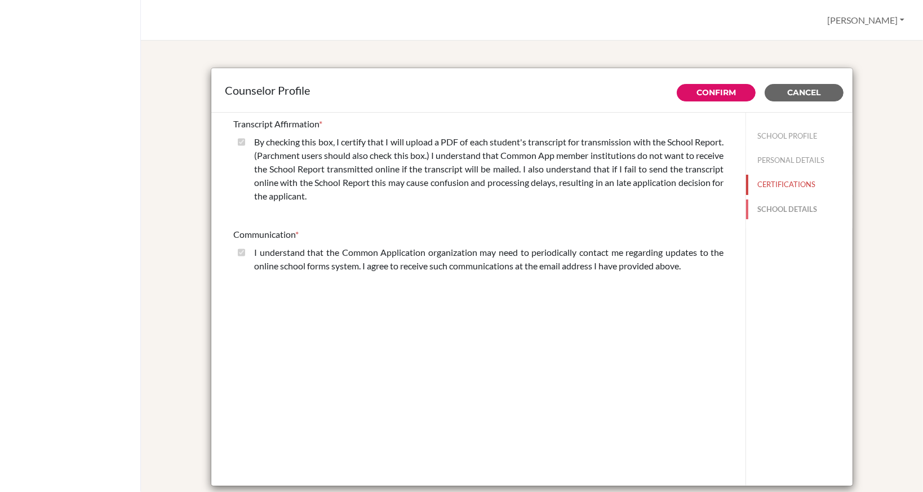
click at [778, 203] on button "SCHOOL DETAILS" at bounding box center [799, 209] width 106 height 20
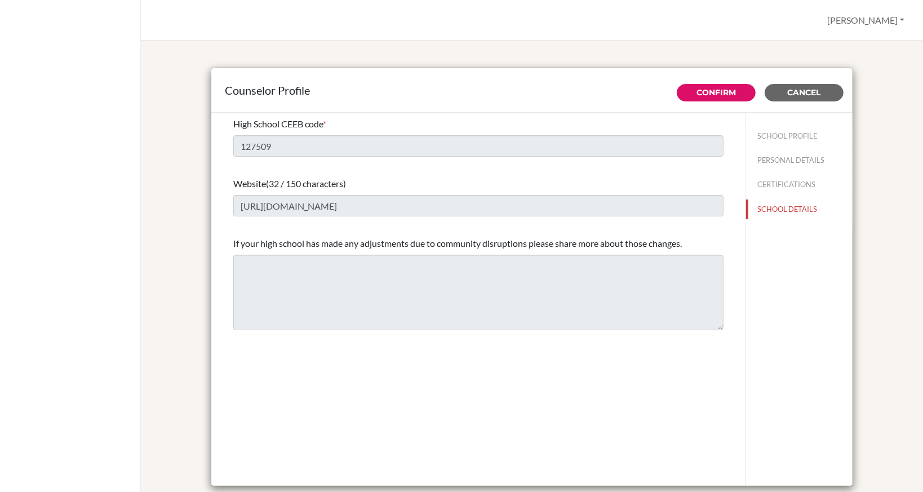
click at [700, 103] on div "Counselor Profile" at bounding box center [531, 90] width 641 height 44
click at [701, 95] on link "Confirm" at bounding box center [715, 92] width 39 height 10
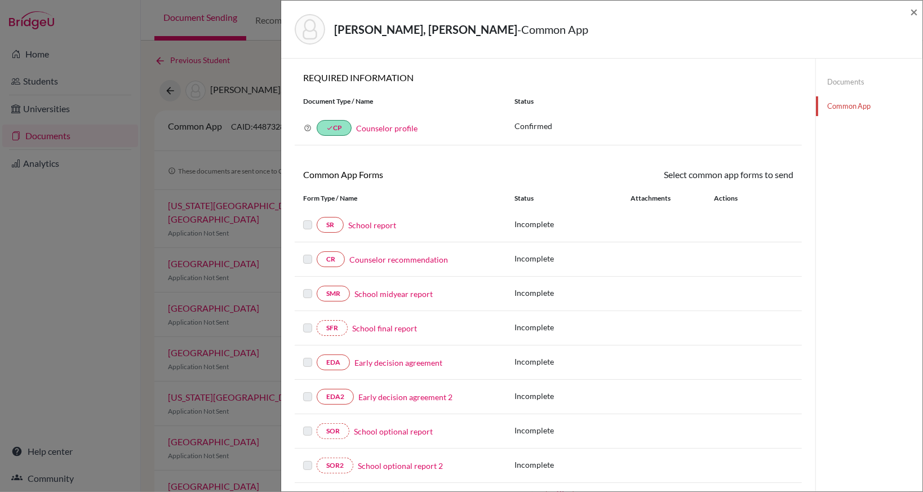
click at [373, 224] on link "School report" at bounding box center [372, 225] width 48 height 12
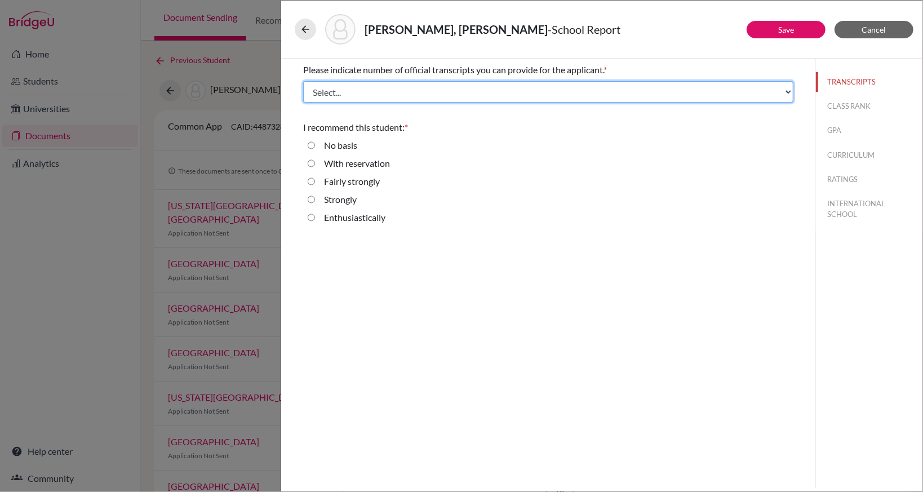
click at [485, 94] on select "Select... 1 2 3 4" at bounding box center [548, 91] width 490 height 21
select select "2"
click at [303, 81] on select "Select... 1 2 3 4" at bounding box center [548, 91] width 490 height 21
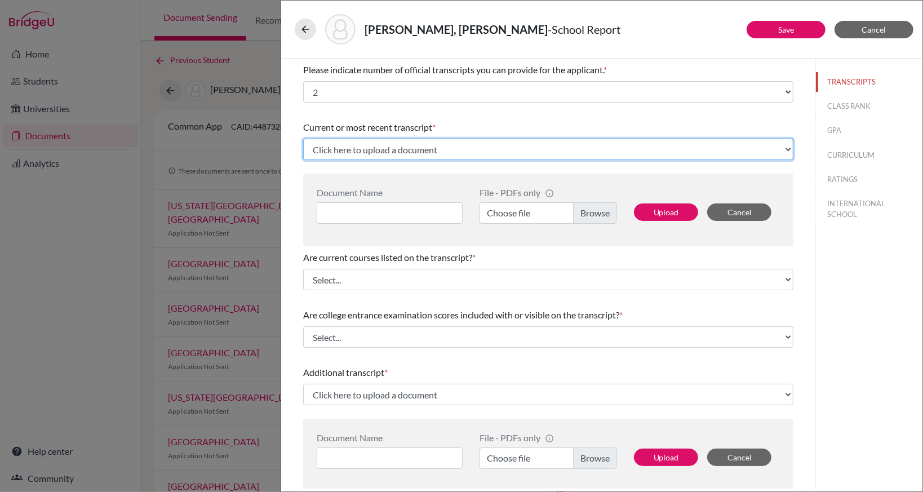
click at [458, 148] on select "Click here to upload a document Upload New File" at bounding box center [548, 149] width 490 height 21
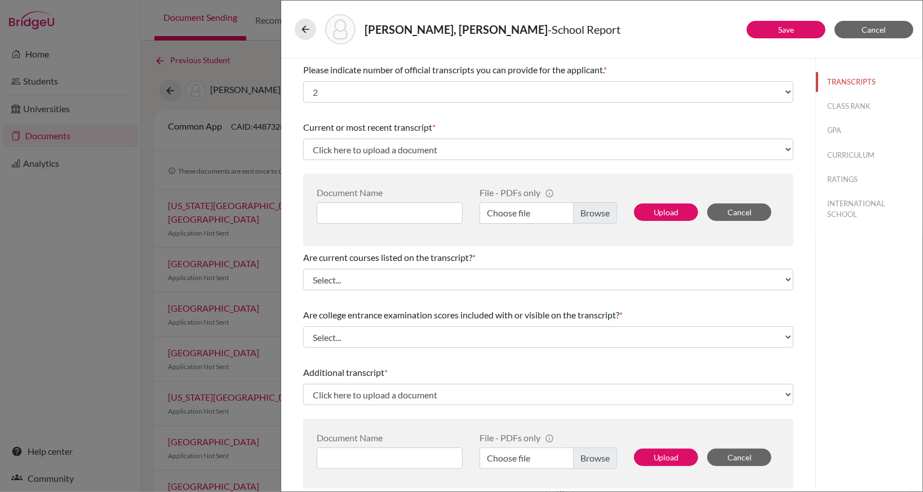
click at [478, 121] on div "Current or most recent transcript *" at bounding box center [548, 128] width 490 height 14
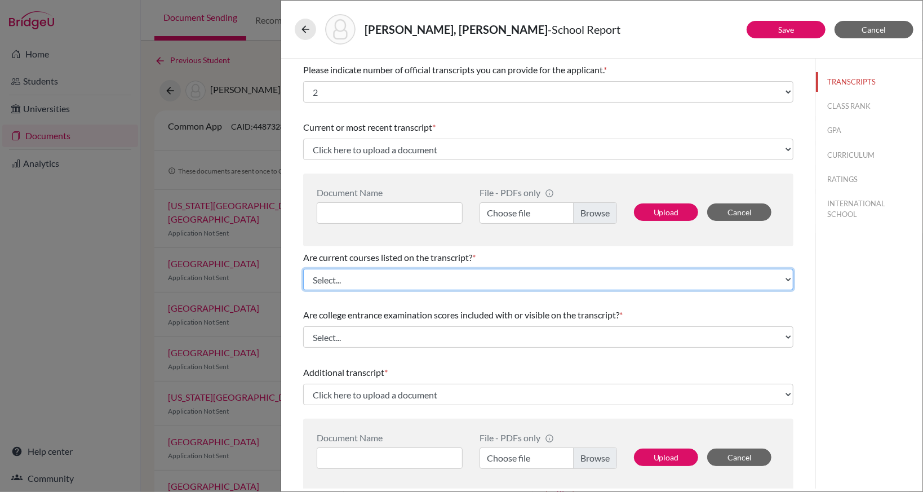
click at [461, 280] on select "Select... Yes No" at bounding box center [548, 279] width 490 height 21
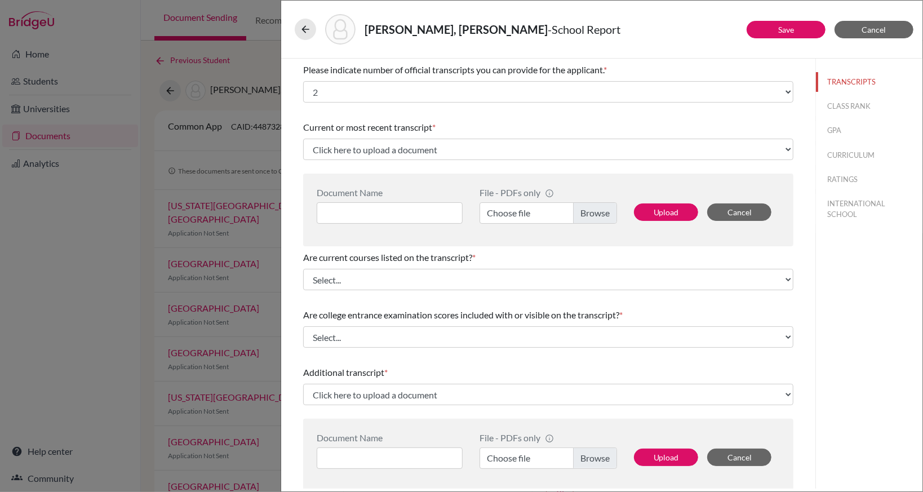
click at [602, 169] on div "Current or most recent transcript * Click here to upload a document Upload New …" at bounding box center [548, 181] width 490 height 130
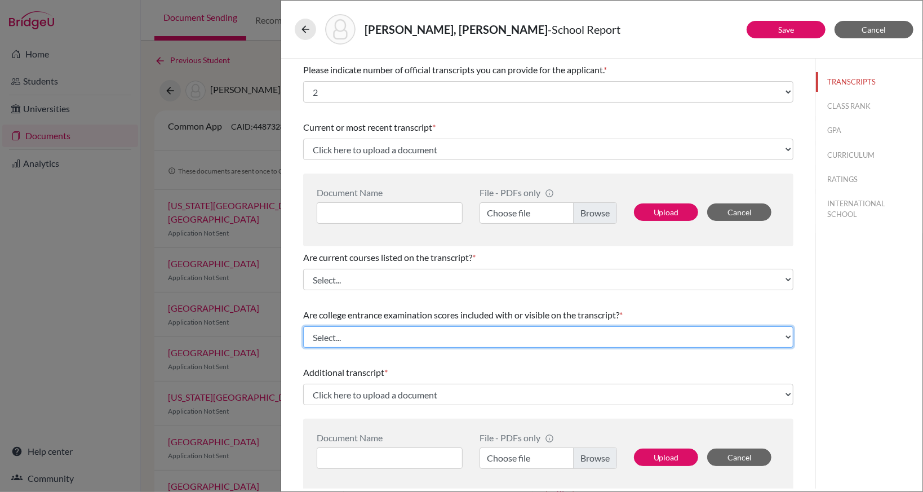
click at [494, 334] on select "Select... Yes No" at bounding box center [548, 336] width 490 height 21
select select "1"
click at [303, 326] on select "Select... Yes No" at bounding box center [548, 336] width 490 height 21
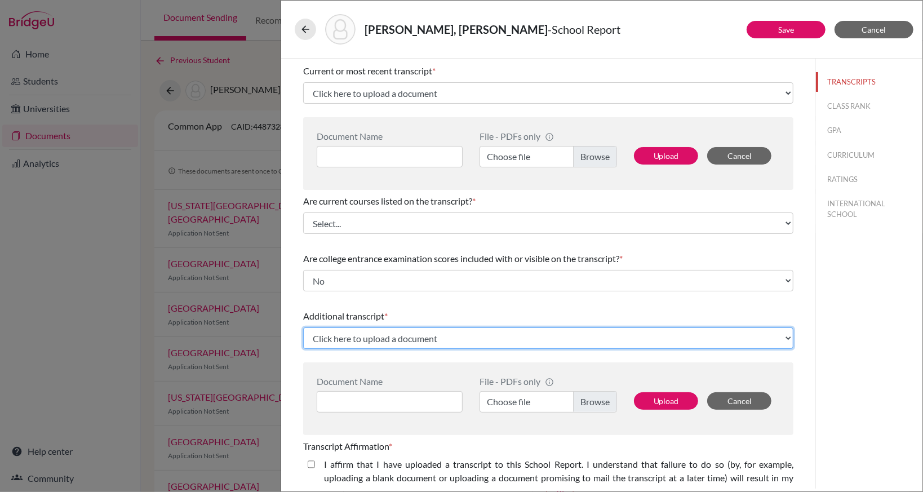
click at [483, 336] on select "Click here to upload a document Upload New File" at bounding box center [548, 337] width 490 height 21
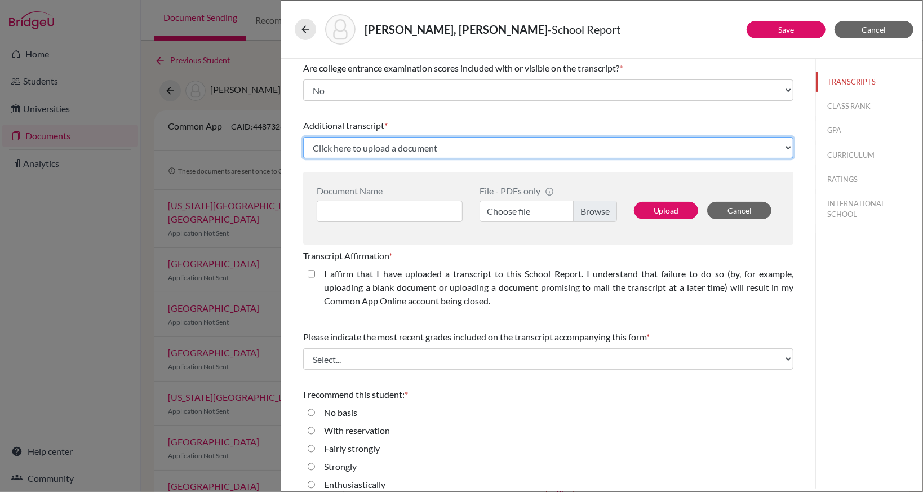
scroll to position [258, 0]
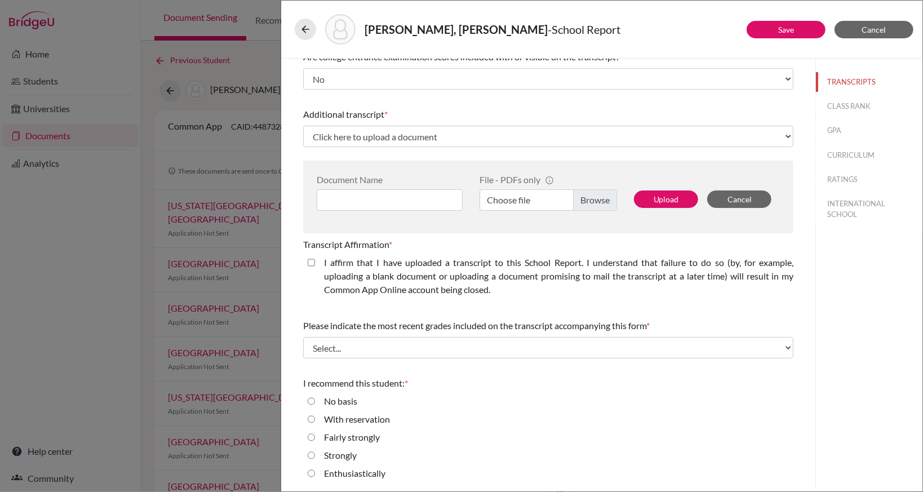
click at [357, 474] on label "Enthusiastically" at bounding box center [354, 473] width 61 height 14
click at [315, 474] on input "Enthusiastically" at bounding box center [311, 473] width 7 height 14
radio input "true"
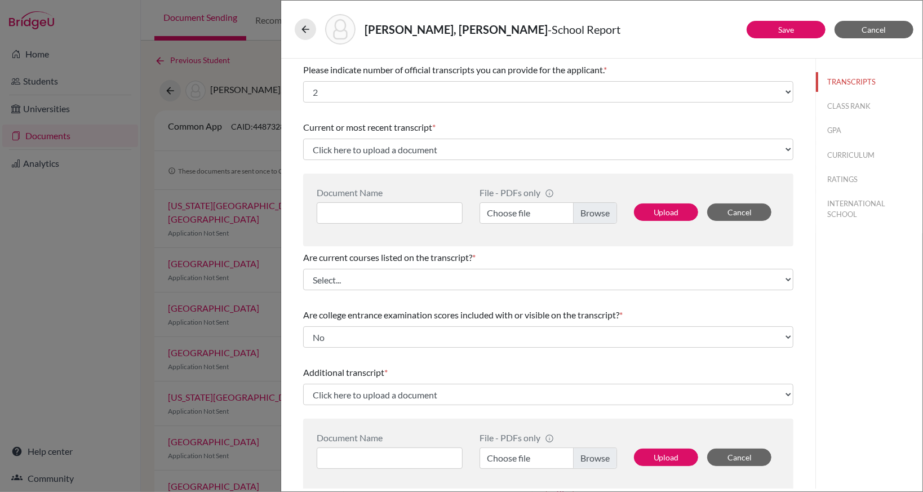
scroll to position [0, 0]
click at [861, 106] on button "CLASS RANK" at bounding box center [869, 106] width 106 height 20
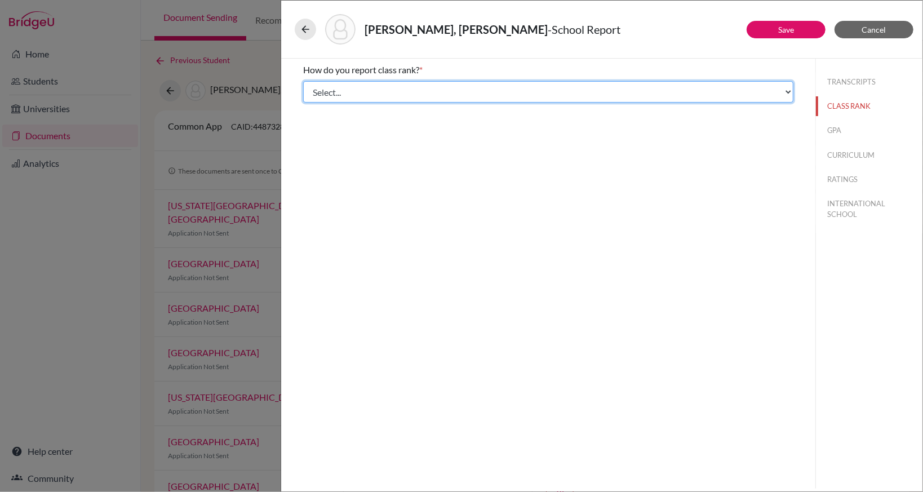
click at [562, 89] on select "Select... Exact Decile Quintile Quartile None" at bounding box center [548, 91] width 490 height 21
select select "5"
click at [303, 81] on select "Select... Exact Decile Quintile Quartile None" at bounding box center [548, 91] width 490 height 21
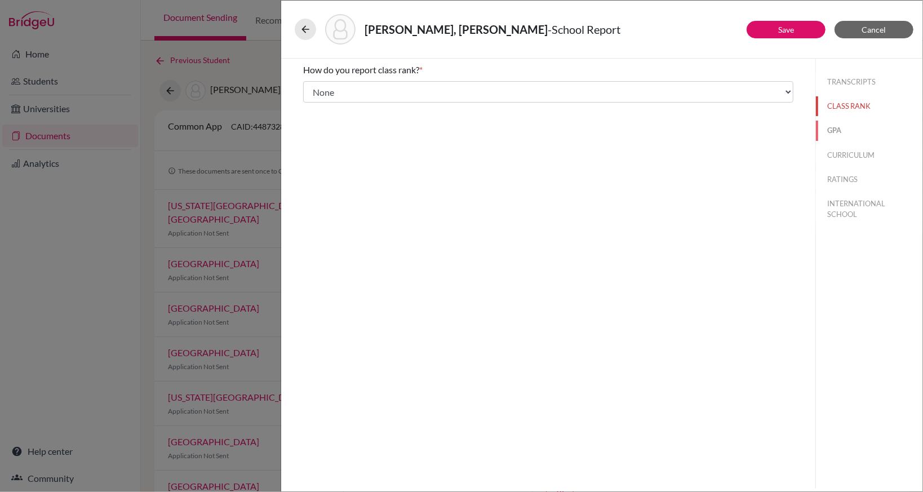
click at [839, 131] on button "GPA" at bounding box center [869, 131] width 106 height 20
click at [327, 89] on label "Yes" at bounding box center [331, 88] width 14 height 14
click at [315, 89] on input "Yes" at bounding box center [311, 88] width 7 height 14
radio input "true"
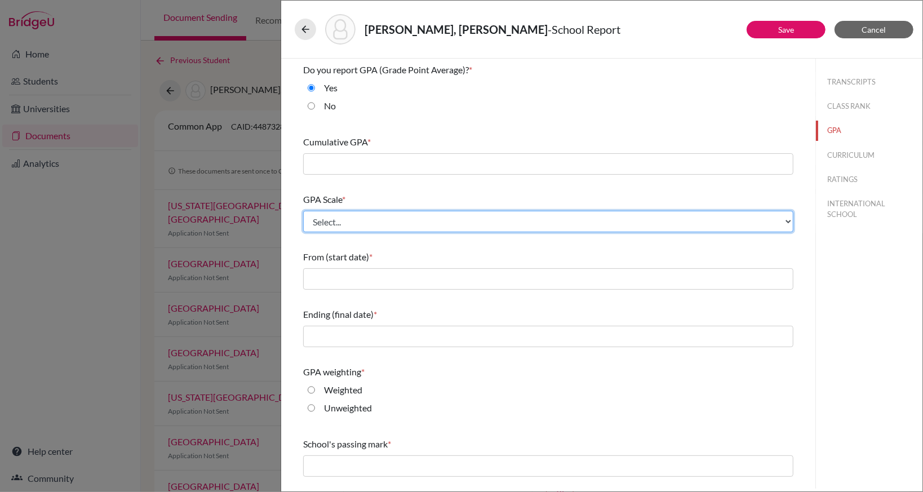
click at [355, 221] on select "Select... 4 5 6 7 8 9 10 11 12 13 14 15 16 17 18 19 20 100" at bounding box center [548, 221] width 490 height 21
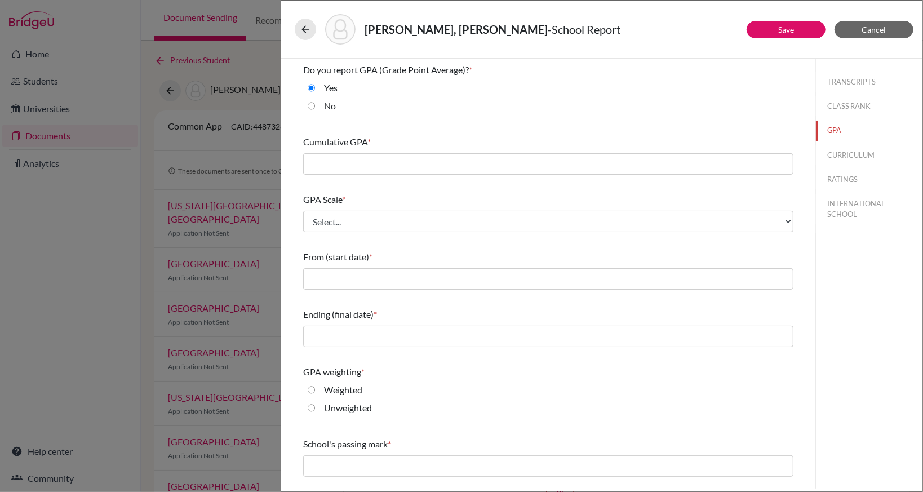
click at [286, 238] on div "Do you report GPA (Grade Point Average)? * Yes No Cumulative GPA * GPA Scale * …" at bounding box center [548, 274] width 534 height 430
click at [328, 106] on label "No" at bounding box center [330, 106] width 12 height 14
click at [315, 106] on input "No" at bounding box center [311, 106] width 7 height 14
radio input "true"
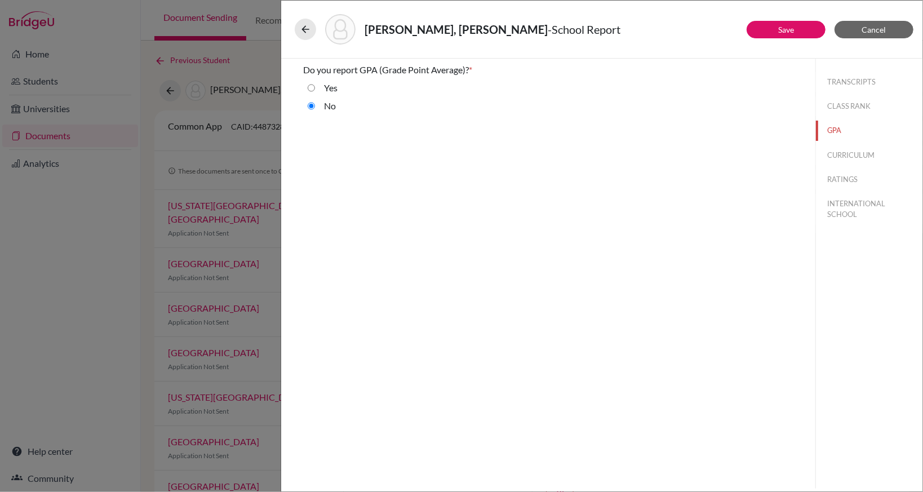
click at [332, 83] on label "Yes" at bounding box center [331, 88] width 14 height 14
click at [315, 83] on input "Yes" at bounding box center [311, 88] width 7 height 14
radio input "true"
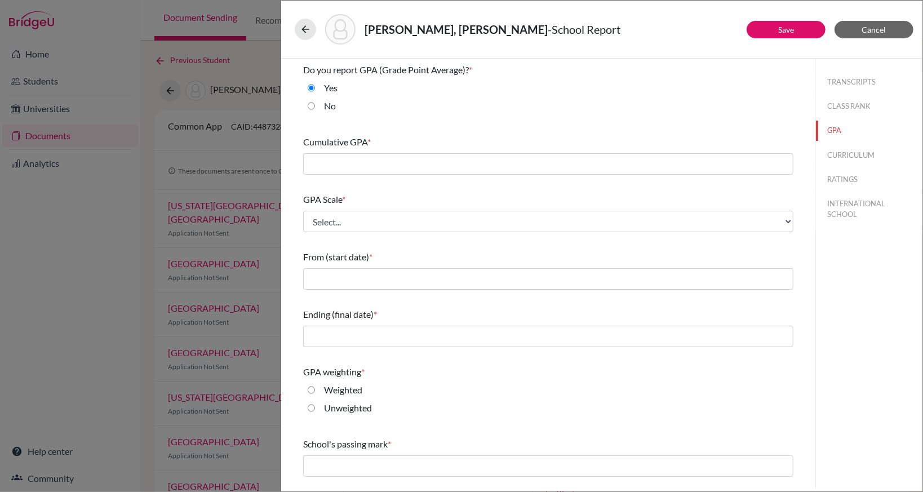
click at [327, 104] on label "No" at bounding box center [330, 106] width 12 height 14
click at [315, 104] on input "No" at bounding box center [311, 106] width 7 height 14
radio input "true"
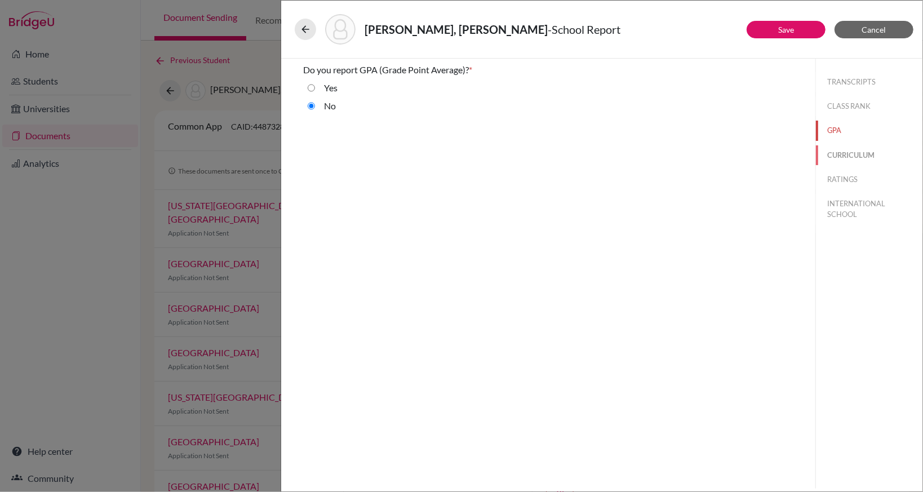
click at [852, 152] on button "CURRICULUM" at bounding box center [869, 155] width 106 height 20
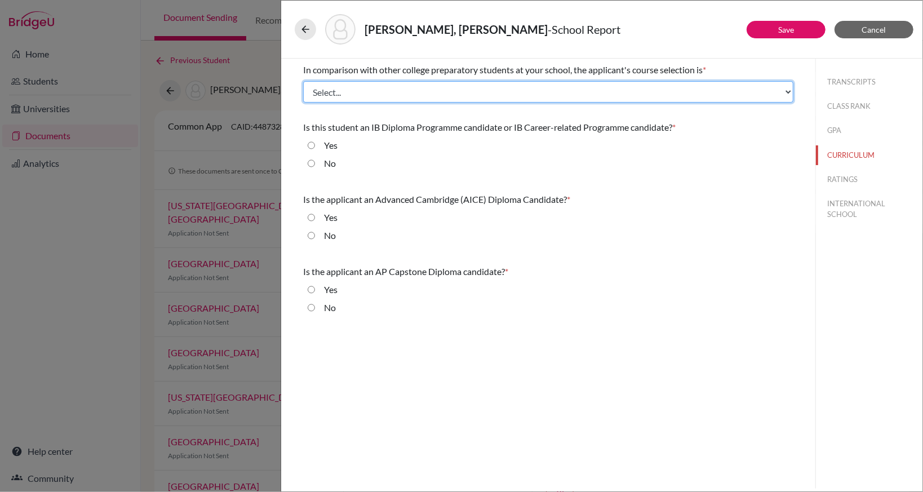
click at [423, 96] on select "Select... Less than demanding Average Demanding Very demanding Most demanding P…" at bounding box center [548, 91] width 490 height 21
select select "3"
click at [303, 81] on select "Select... Less than demanding Average Demanding Very demanding Most demanding P…" at bounding box center [548, 91] width 490 height 21
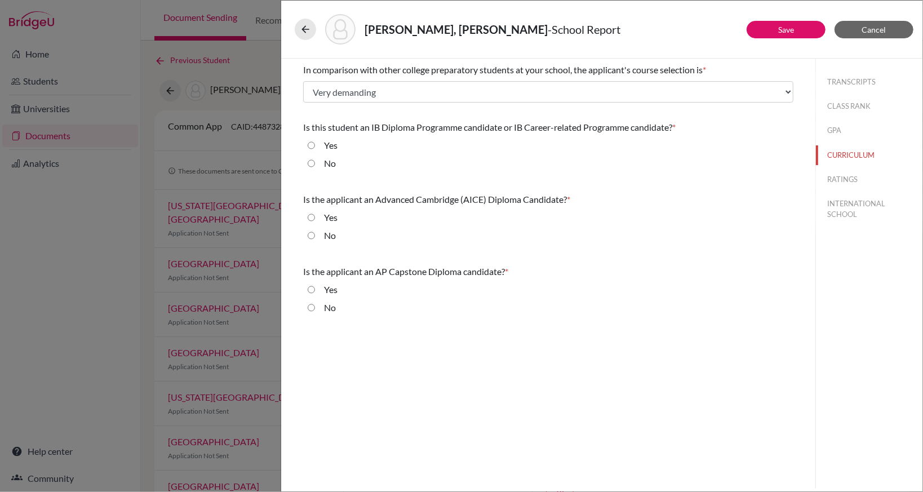
click at [323, 163] on div "No" at bounding box center [325, 166] width 21 height 18
click at [323, 162] on div "No" at bounding box center [325, 166] width 21 height 18
click at [311, 164] on input "No" at bounding box center [311, 164] width 7 height 14
radio input "true"
click at [312, 234] on input "No" at bounding box center [311, 236] width 7 height 14
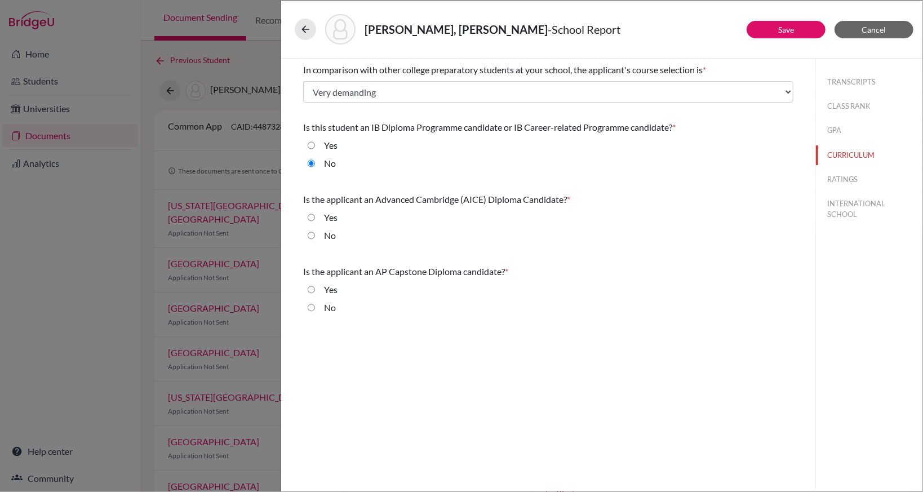
radio input "true"
click at [310, 306] on input "No" at bounding box center [311, 308] width 7 height 14
radio input "true"
click at [864, 185] on button "RATINGS" at bounding box center [869, 180] width 106 height 20
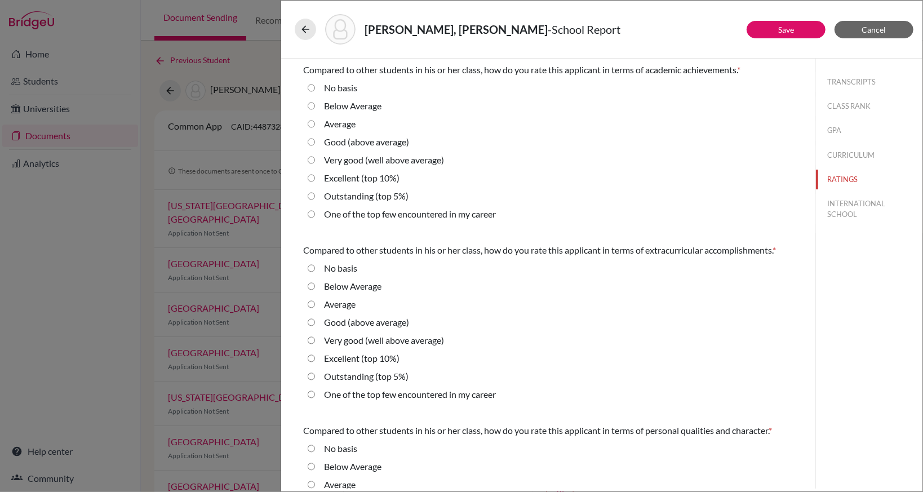
click at [332, 88] on label "No basis" at bounding box center [340, 88] width 33 height 14
click at [315, 88] on basis "No basis" at bounding box center [311, 88] width 7 height 14
radio basis "true"
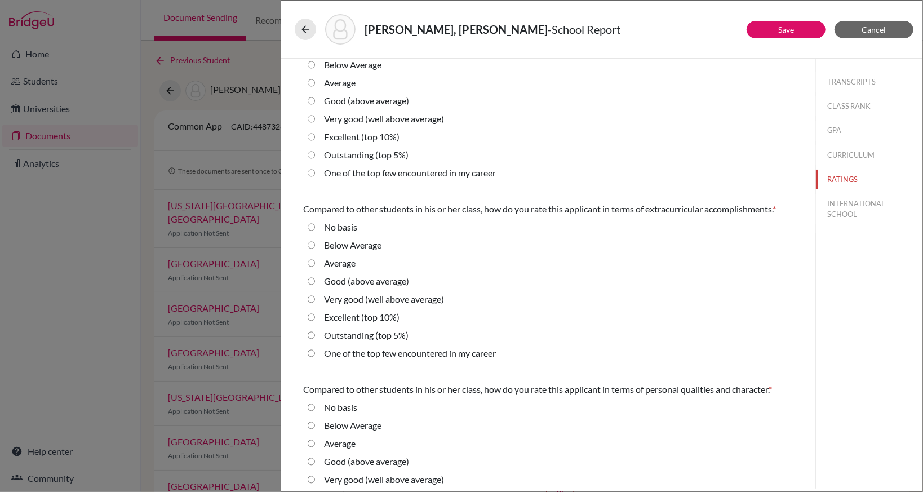
scroll to position [56, 0]
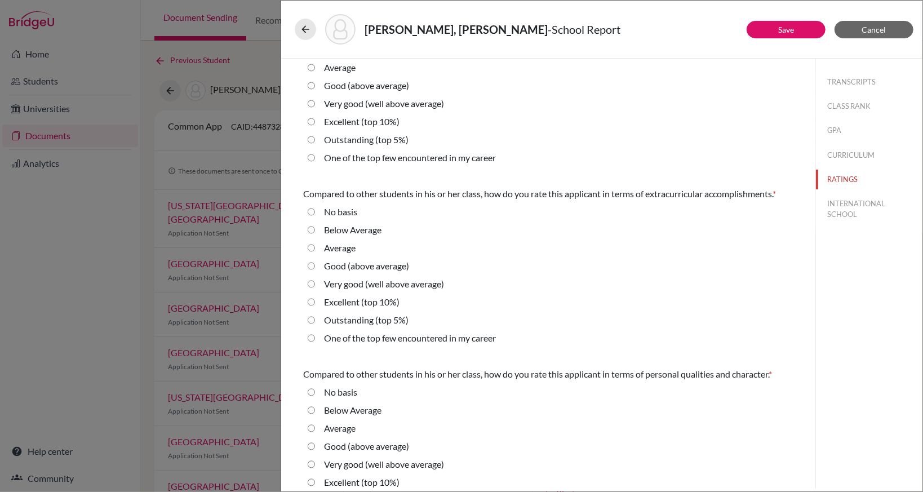
click at [368, 304] on label "Excellent (top 10%)" at bounding box center [361, 302] width 75 height 14
click at [315, 304] on 10\%\) "Excellent (top 10%)" at bounding box center [311, 302] width 7 height 14
radio 10\%\) "true"
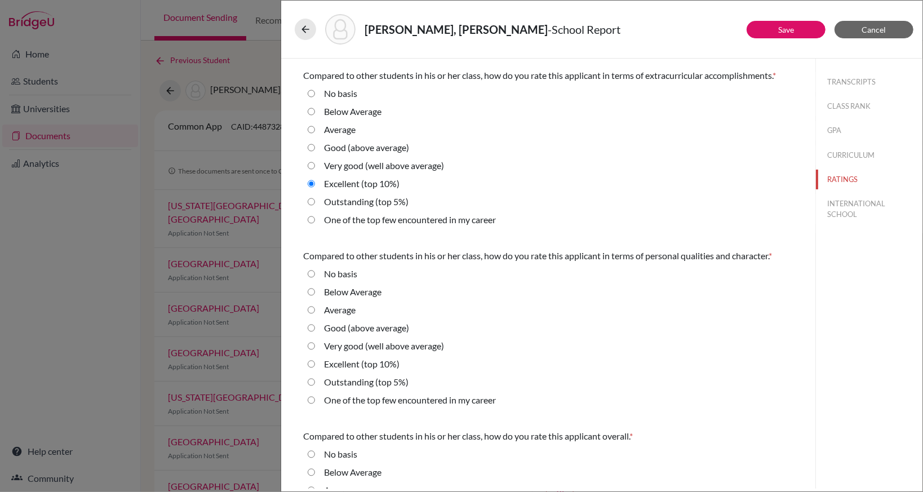
scroll to position [225, 0]
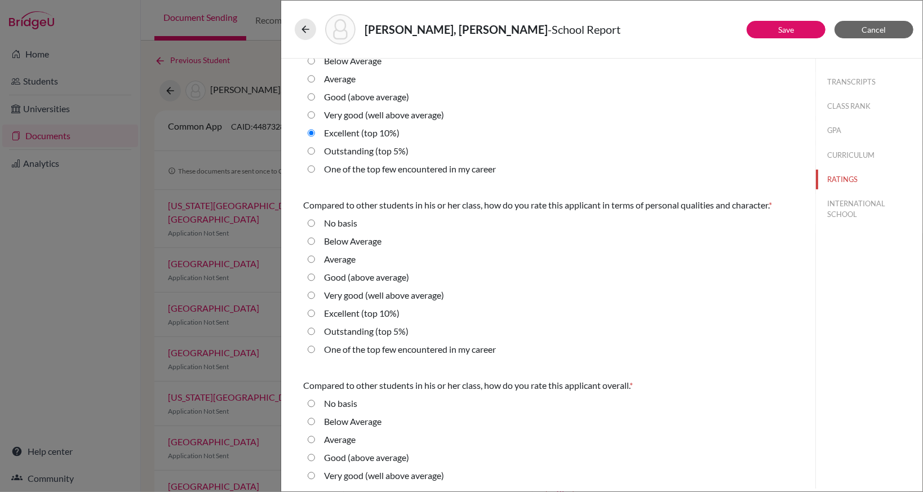
click at [390, 315] on label "Excellent (top 10%)" at bounding box center [361, 313] width 75 height 14
click at [315, 315] on 10\%\) "Excellent (top 10%)" at bounding box center [311, 313] width 7 height 14
radio 10\%\) "true"
click at [395, 329] on label "Outstanding (top 5%)" at bounding box center [366, 331] width 84 height 14
click at [315, 329] on 5\%\) "Outstanding (top 5%)" at bounding box center [311, 331] width 7 height 14
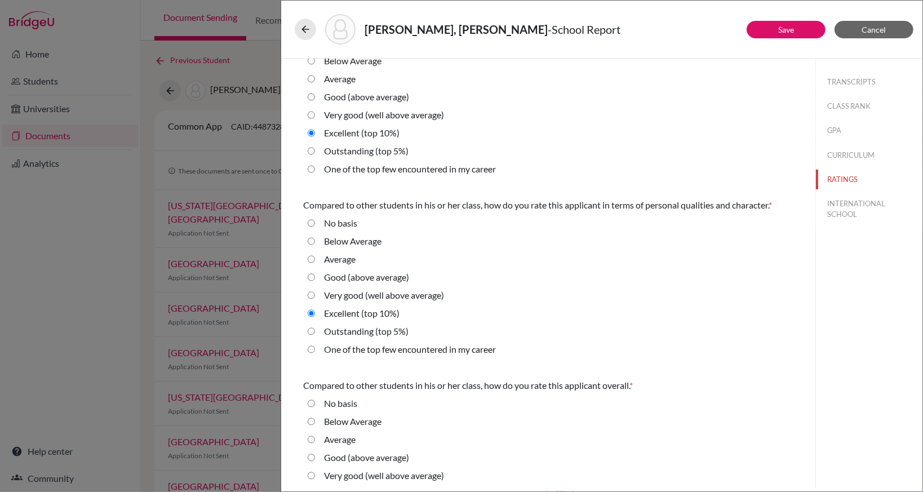
radio 5\%\) "true"
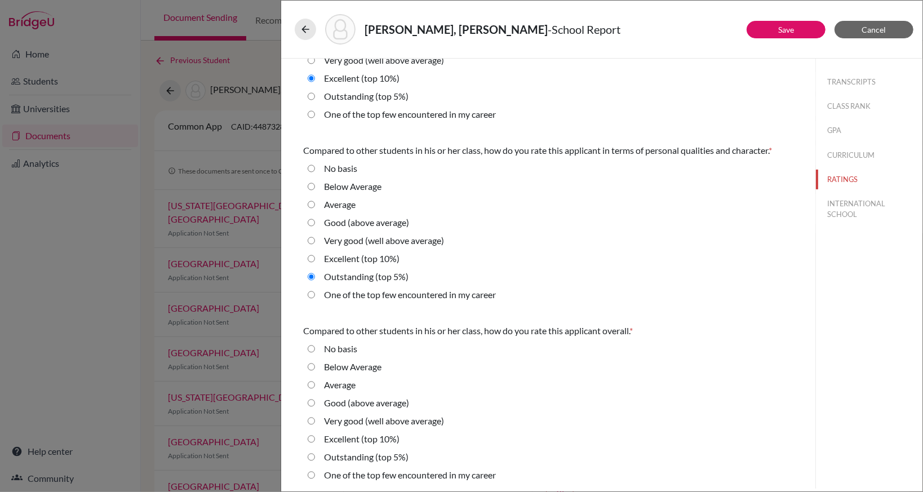
scroll to position [282, 0]
click at [377, 454] on label "Outstanding (top 5%)" at bounding box center [366, 455] width 84 height 14
click at [315, 454] on 5\%\) "Outstanding (top 5%)" at bounding box center [311, 455] width 7 height 14
radio 5\%\) "true"
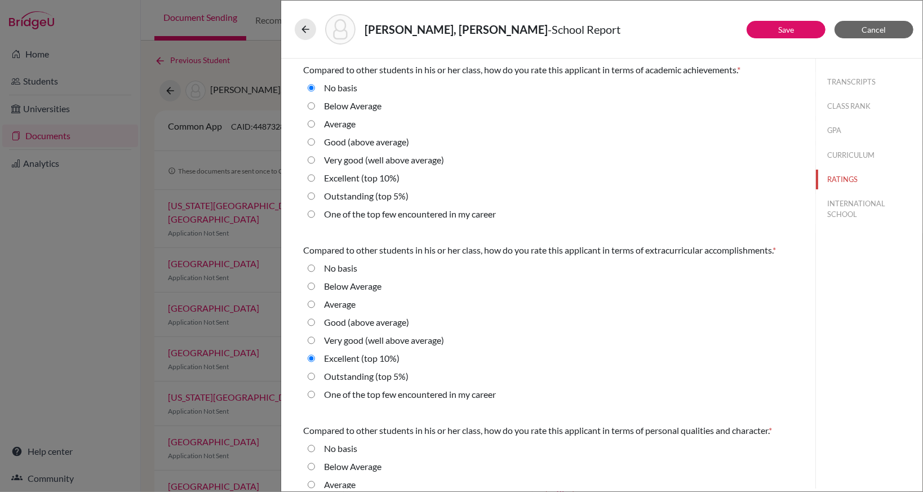
scroll to position [0, 0]
click at [777, 25] on button "Save" at bounding box center [785, 29] width 79 height 17
click at [839, 215] on button "INTERNATIONAL SCHOOL" at bounding box center [869, 209] width 106 height 30
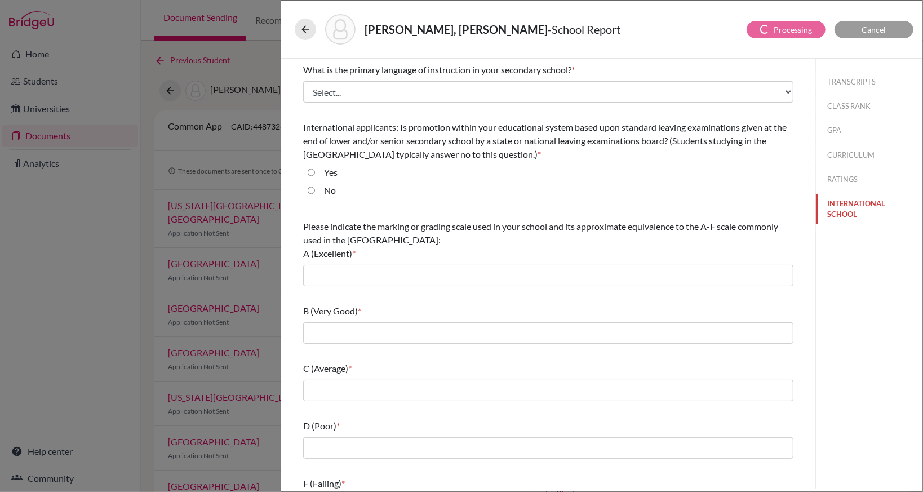
select select "2"
select select "1"
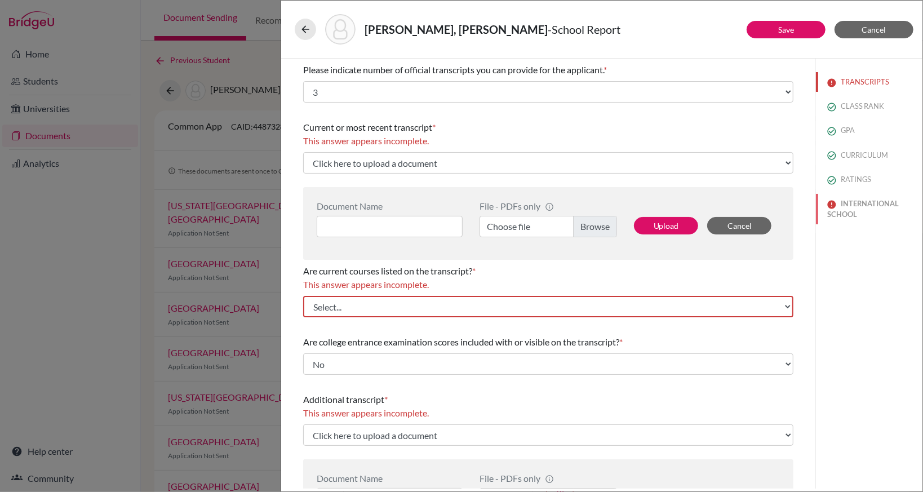
click at [845, 214] on button "INTERNATIONAL SCHOOL" at bounding box center [869, 209] width 106 height 30
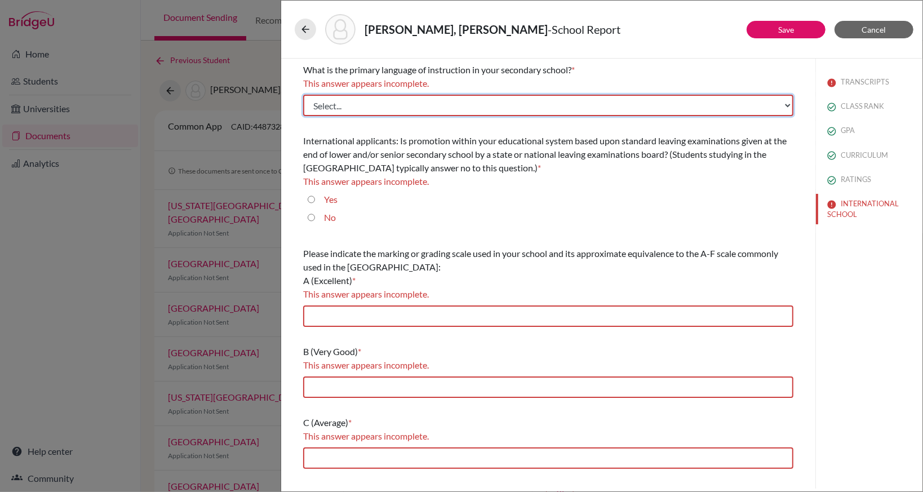
click at [369, 110] on select "Select... Albanian Arabic Armenian Assamese Azerbaijani Belarusian Bengali Bulg…" at bounding box center [548, 105] width 490 height 21
select select "14"
click at [303, 95] on select "Select... Albanian Arabic Armenian Assamese Azerbaijani Belarusian Bengali Bulg…" at bounding box center [548, 105] width 490 height 21
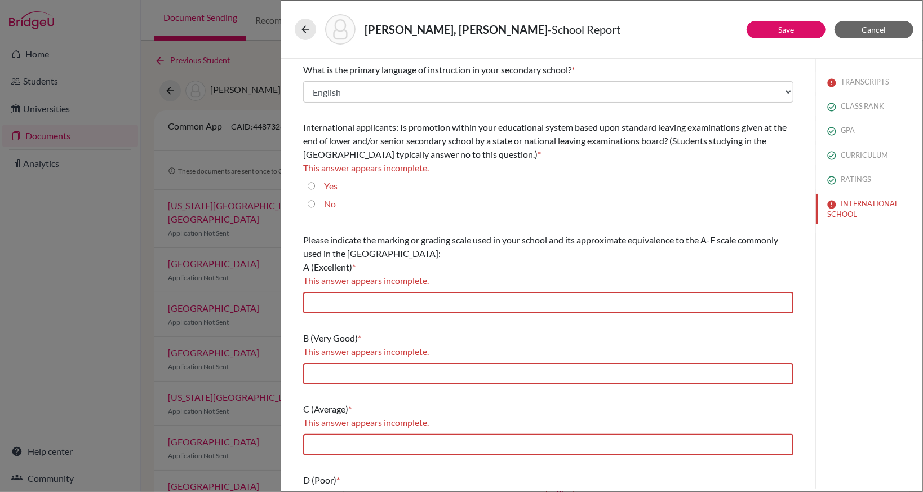
click at [310, 205] on input "No" at bounding box center [311, 204] width 7 height 14
radio input "true"
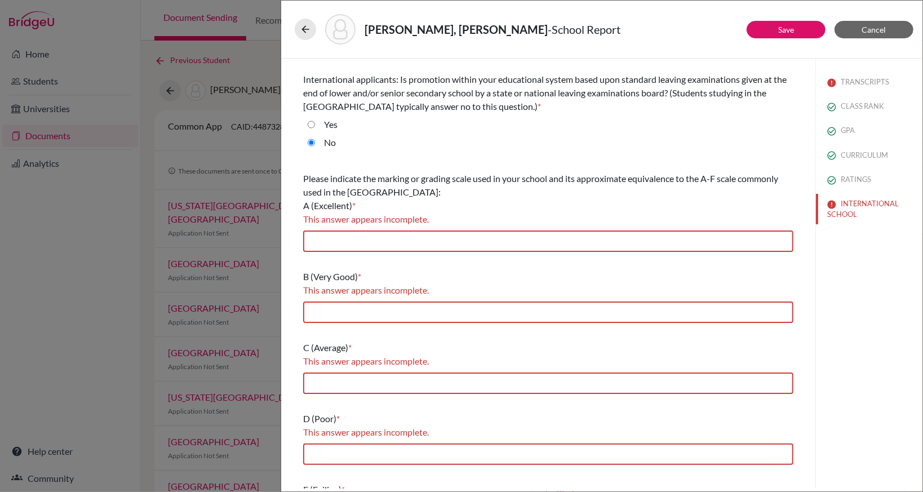
scroll to position [99, 0]
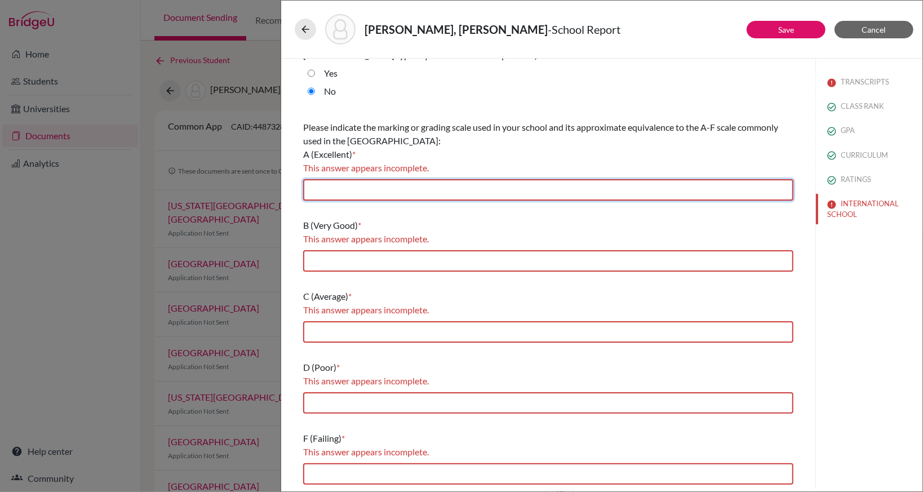
click at [449, 187] on input "text" at bounding box center [548, 189] width 490 height 21
type input "86-100"
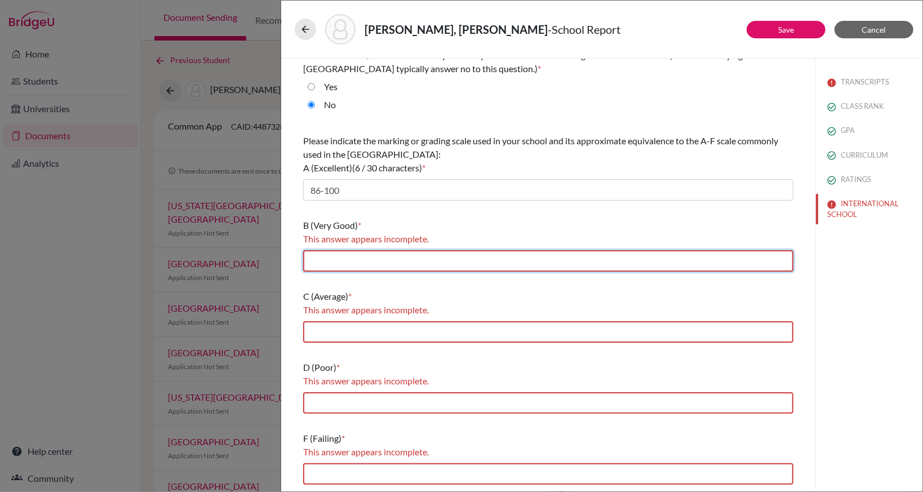
click at [398, 262] on input "text" at bounding box center [548, 260] width 490 height 21
type input "73-85"
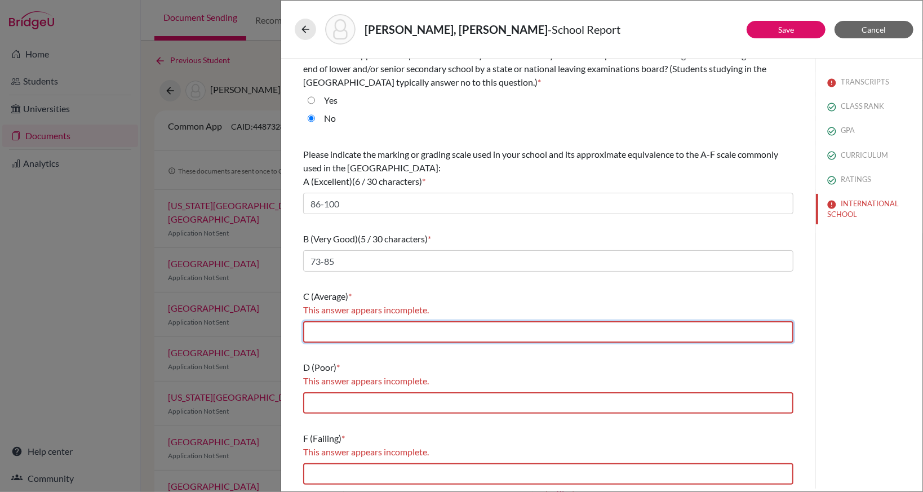
click at [375, 331] on input "text" at bounding box center [548, 331] width 490 height 21
type input "60-72"
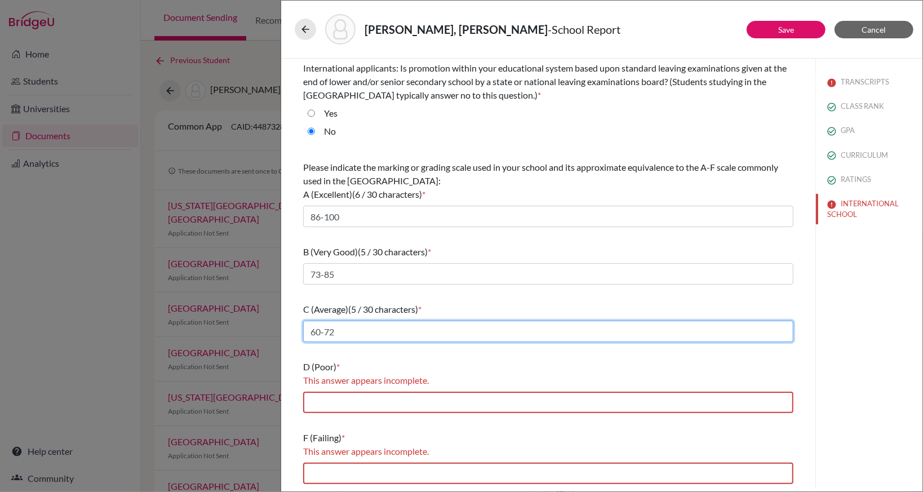
scroll to position [59, 0]
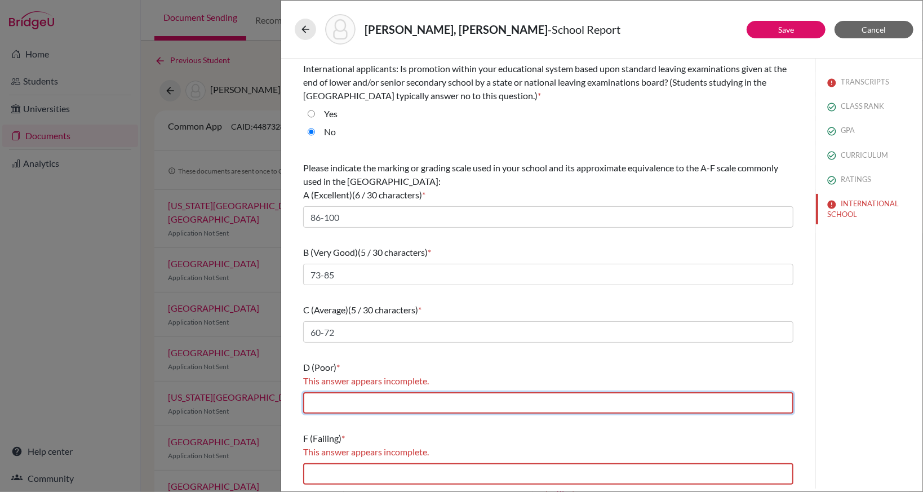
click at [372, 403] on input "text" at bounding box center [548, 402] width 490 height 21
type input "50-59"
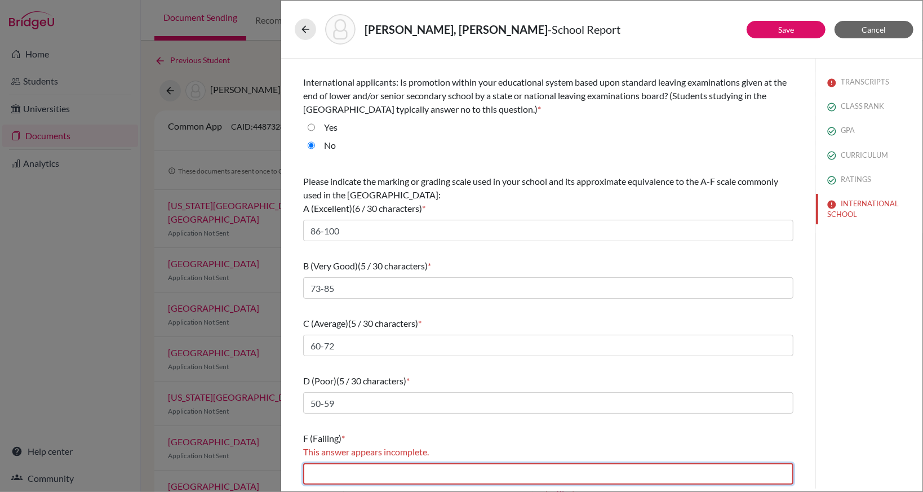
click at [387, 471] on input "text" at bounding box center [548, 473] width 490 height 21
type input "0-49"
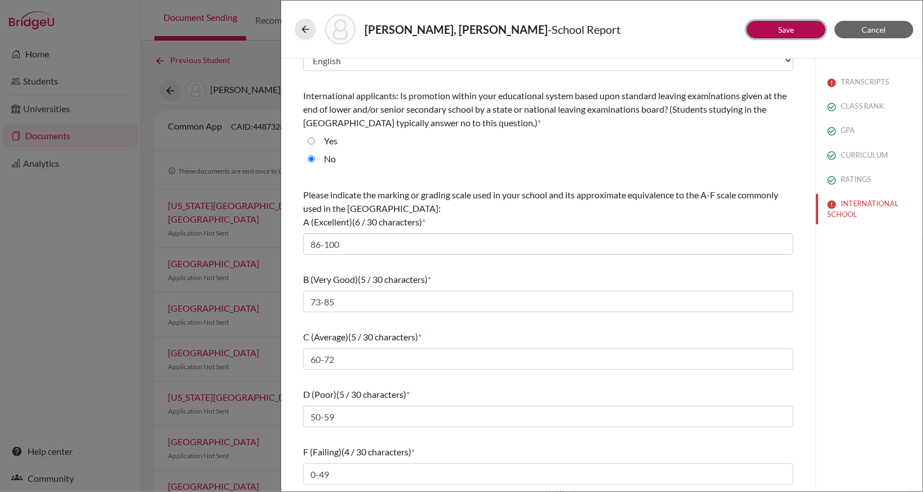
click at [781, 25] on link "Save" at bounding box center [786, 30] width 16 height 10
select select "2"
select select "1"
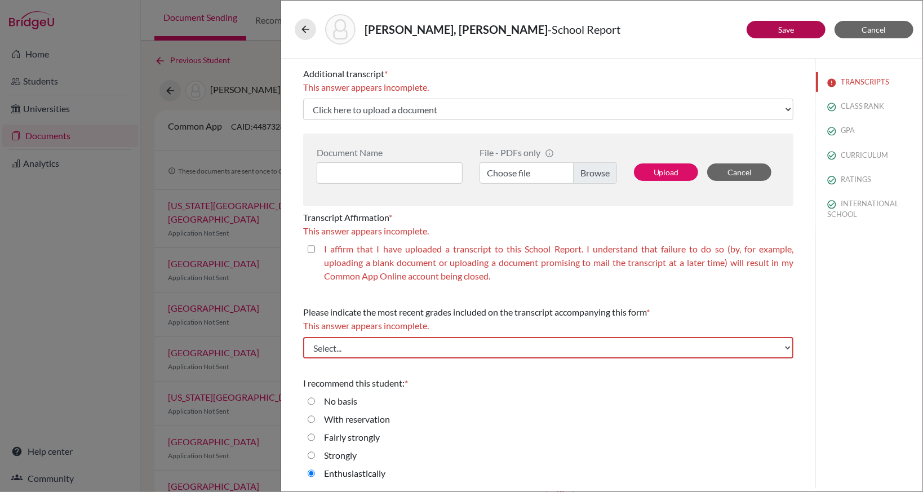
scroll to position [100, 0]
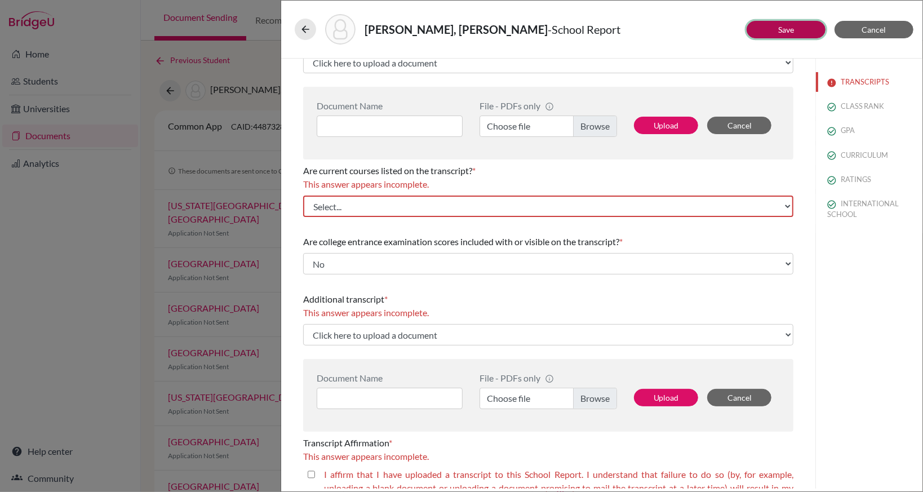
click at [774, 32] on button "Save" at bounding box center [785, 29] width 79 height 17
click at [302, 24] on icon at bounding box center [305, 29] width 11 height 11
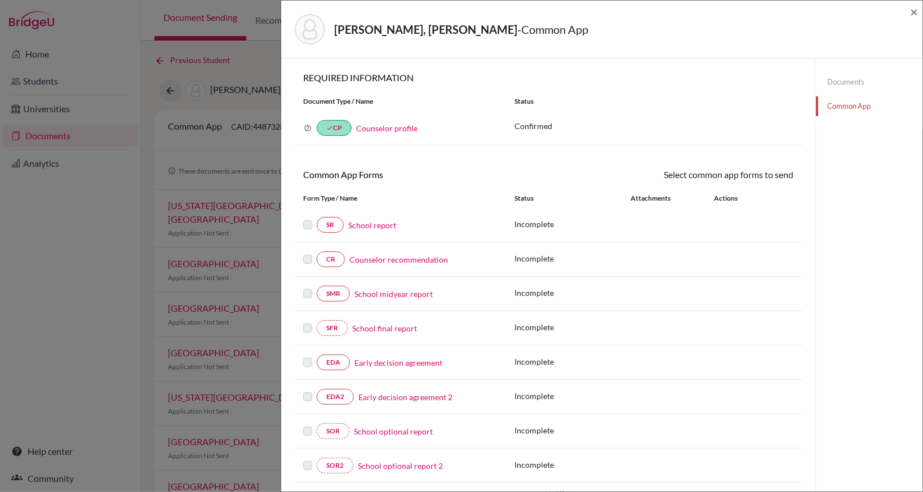
click at [404, 295] on link "School midyear report" at bounding box center [393, 294] width 78 height 12
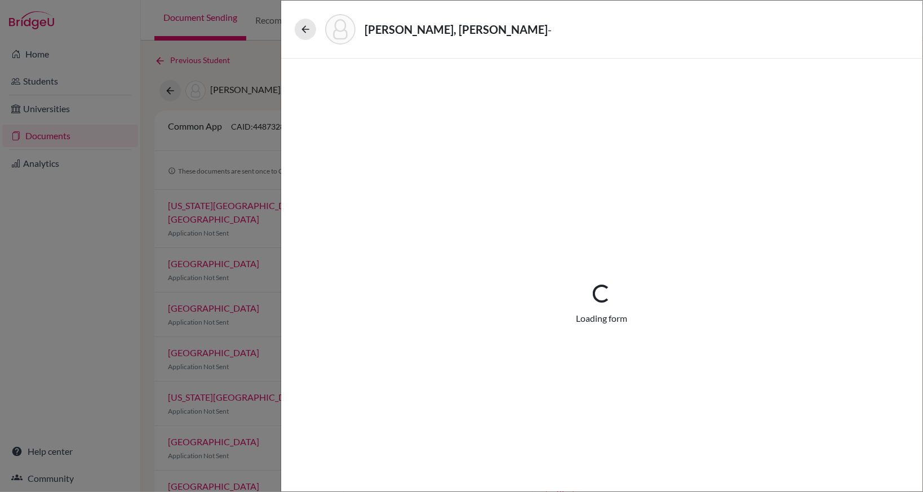
select select "5"
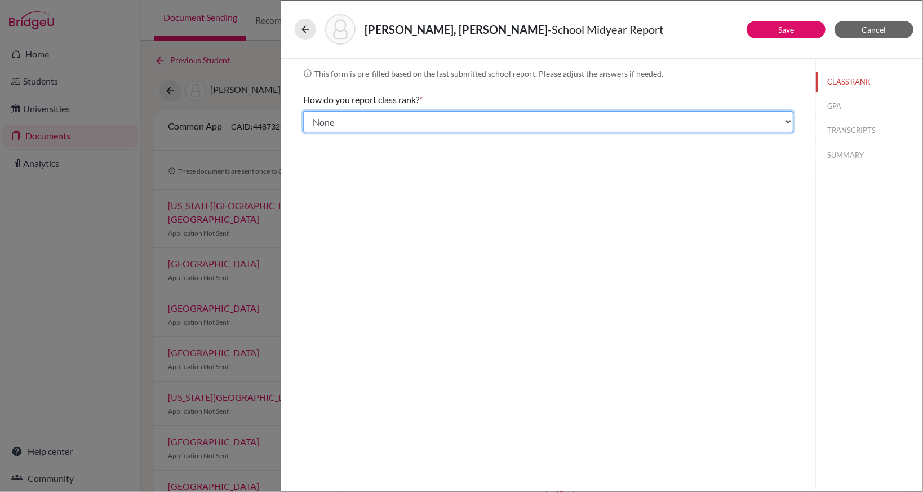
click at [510, 120] on select "Select... Exact Decile Quintile Quartile None" at bounding box center [548, 121] width 490 height 21
click at [303, 111] on select "Select... Exact Decile Quintile Quartile None" at bounding box center [548, 121] width 490 height 21
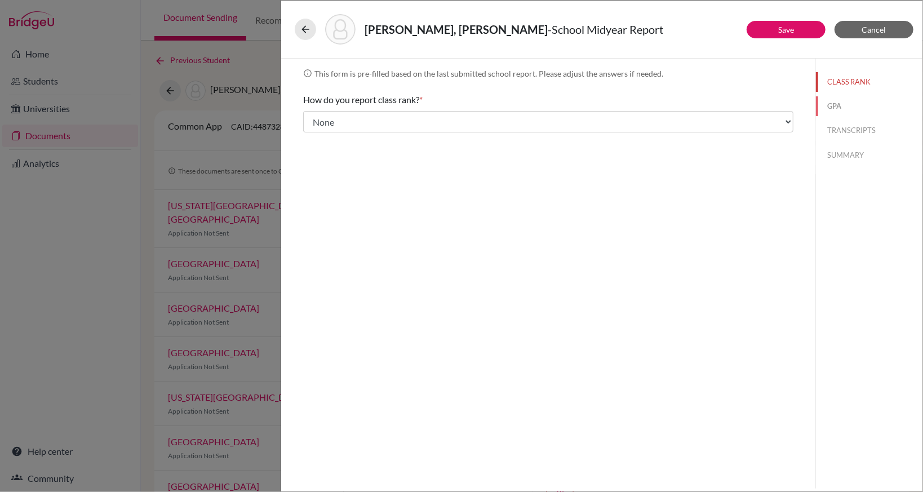
click at [832, 108] on button "GPA" at bounding box center [869, 106] width 106 height 20
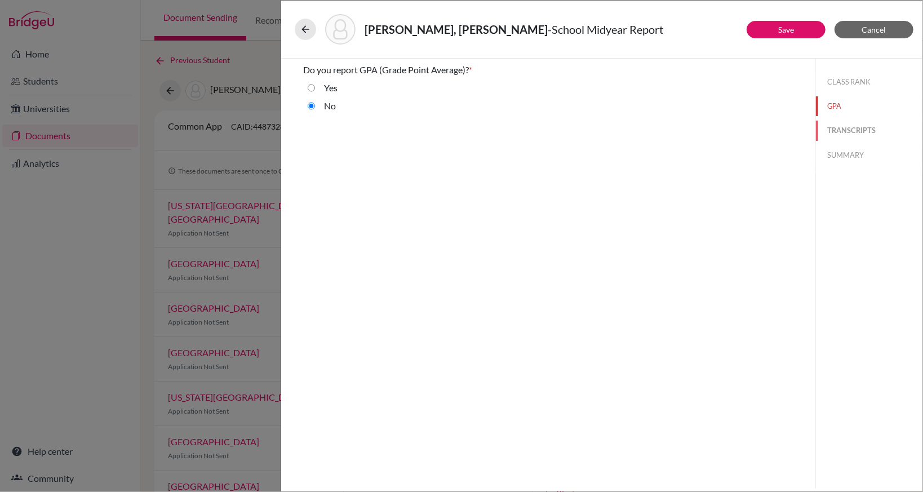
click at [850, 127] on button "TRANSCRIPTS" at bounding box center [869, 131] width 106 height 20
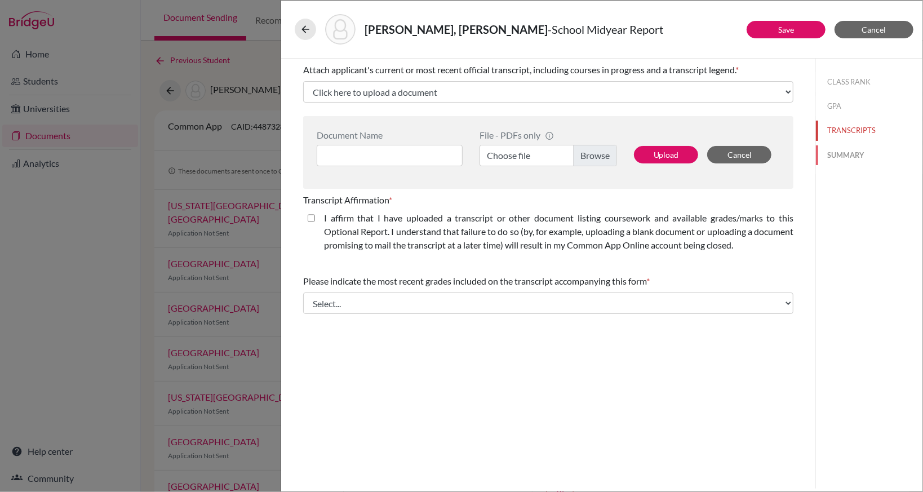
click at [845, 151] on button "SUMMARY" at bounding box center [869, 155] width 106 height 20
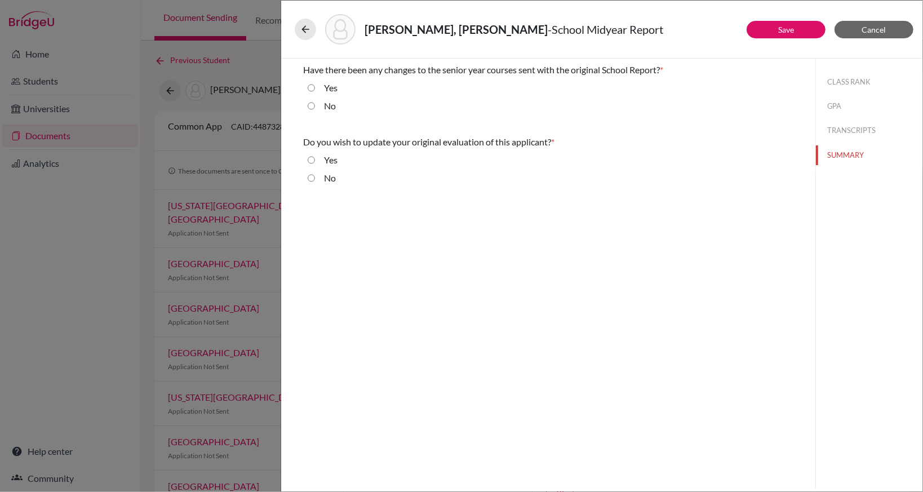
click at [246, 65] on div "Chiang, Iris Jia-Yi - School Midyear Report Save Cancel Have there been any cha…" at bounding box center [461, 246] width 923 height 492
click at [305, 33] on icon at bounding box center [305, 29] width 11 height 11
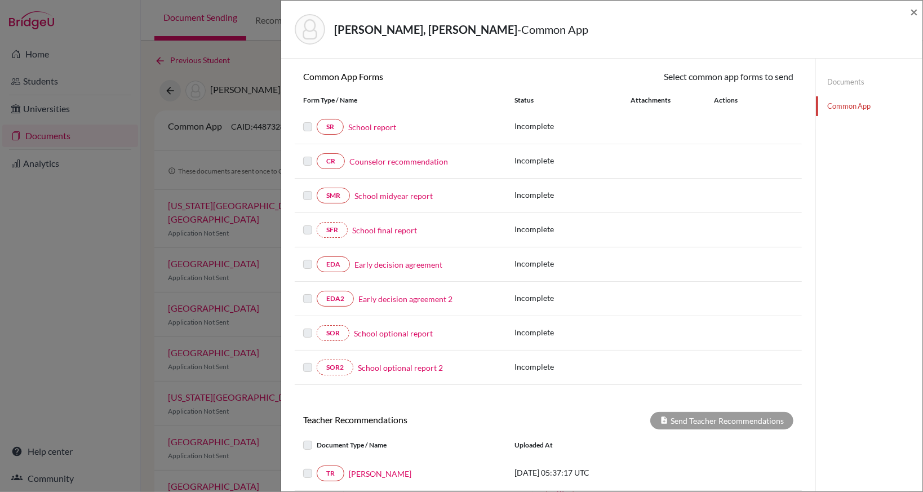
scroll to position [113, 0]
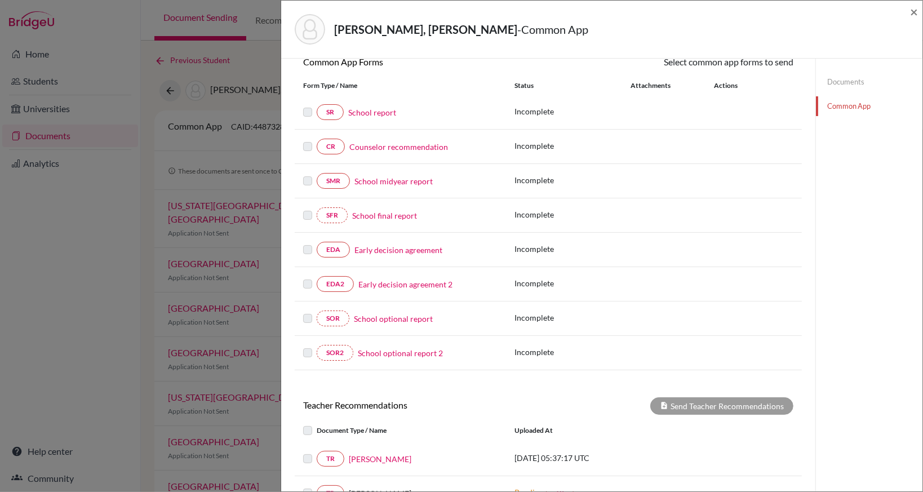
click at [394, 246] on link "Early decision agreement" at bounding box center [398, 250] width 88 height 12
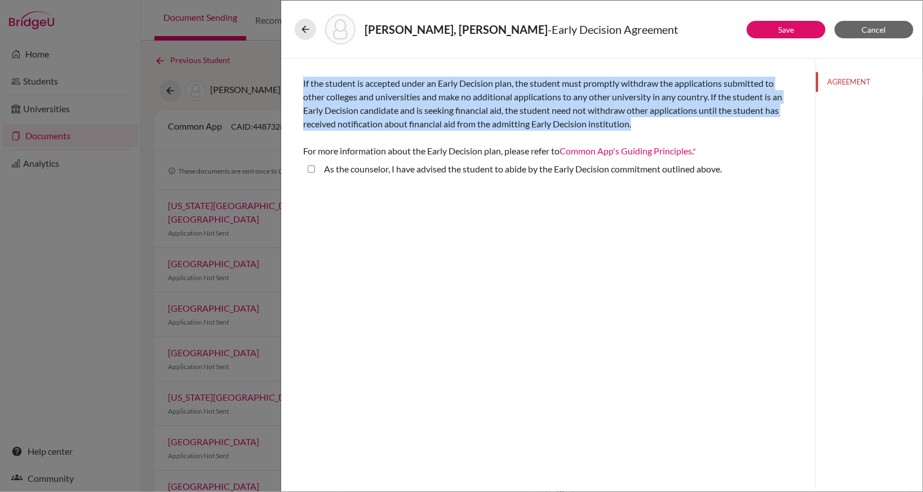
drag, startPoint x: 663, startPoint y: 124, endPoint x: 297, endPoint y: 82, distance: 368.0
click at [297, 82] on div "If the student is accepted under an Early Decision plan, the student must promp…" at bounding box center [547, 122] width 517 height 126
copy span "If the student is accepted under an Early Decision plan, the student must promp…"
click at [311, 163] on above\ "As the counselor, I have advised the student to abide by the Early Decision com…" at bounding box center [311, 169] width 7 height 14
checkbox above\ "true"
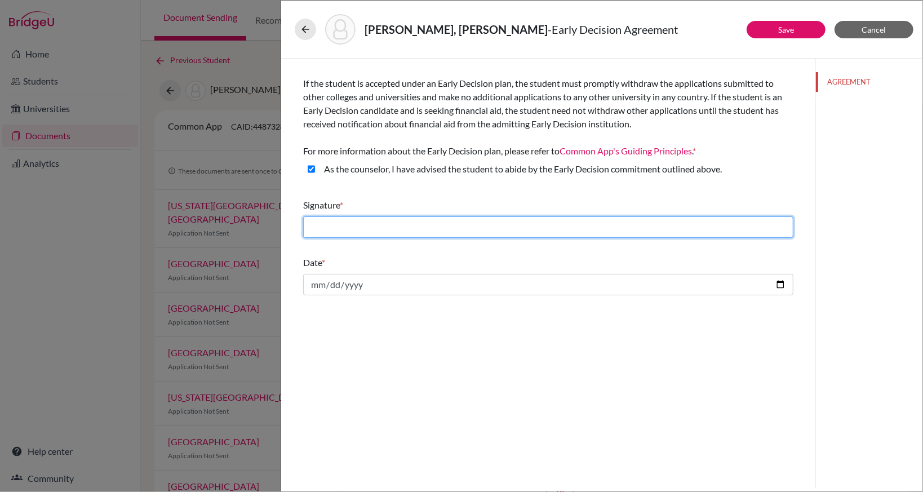
click at [421, 229] on input "text" at bounding box center [548, 226] width 490 height 21
type input "Lorita Chiu"
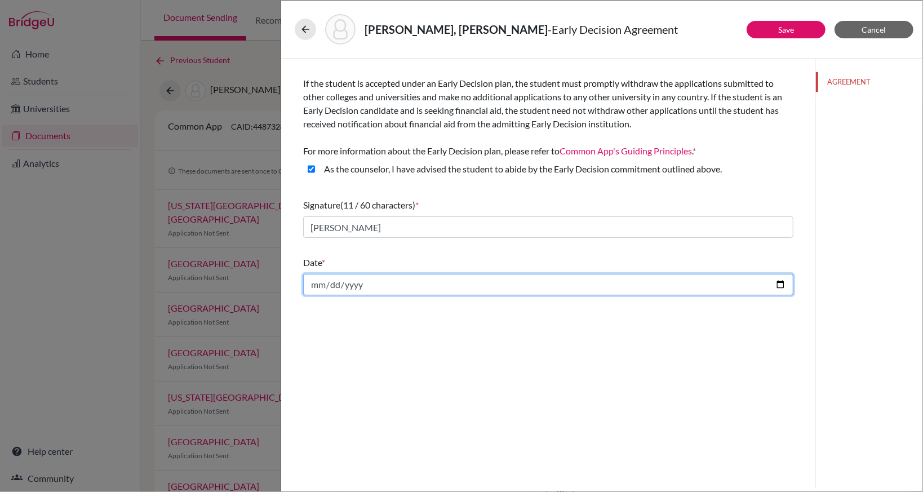
click at [398, 286] on input "date" at bounding box center [548, 284] width 490 height 21
type input "2025-10-15"
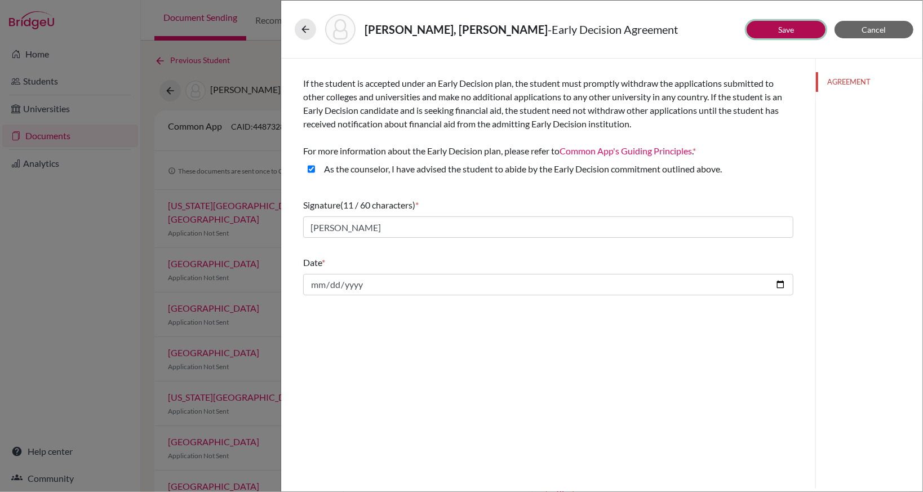
click at [793, 36] on button "Save" at bounding box center [785, 29] width 79 height 17
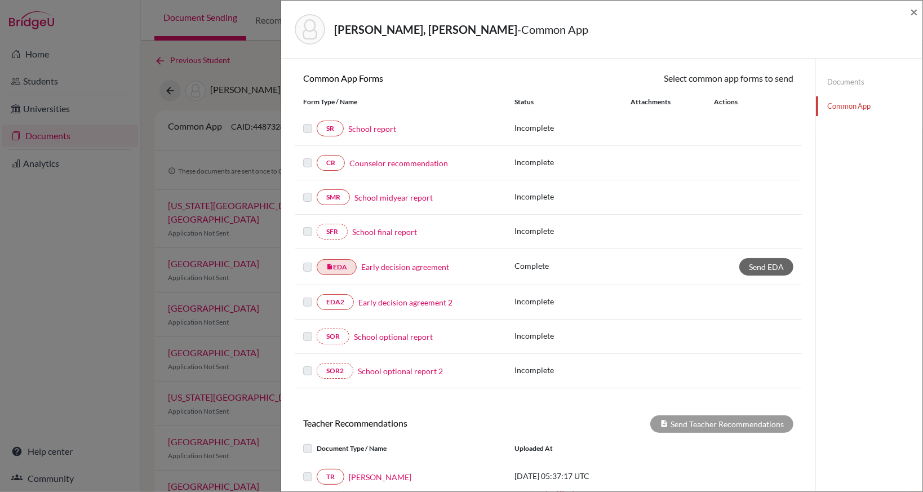
scroll to position [169, 0]
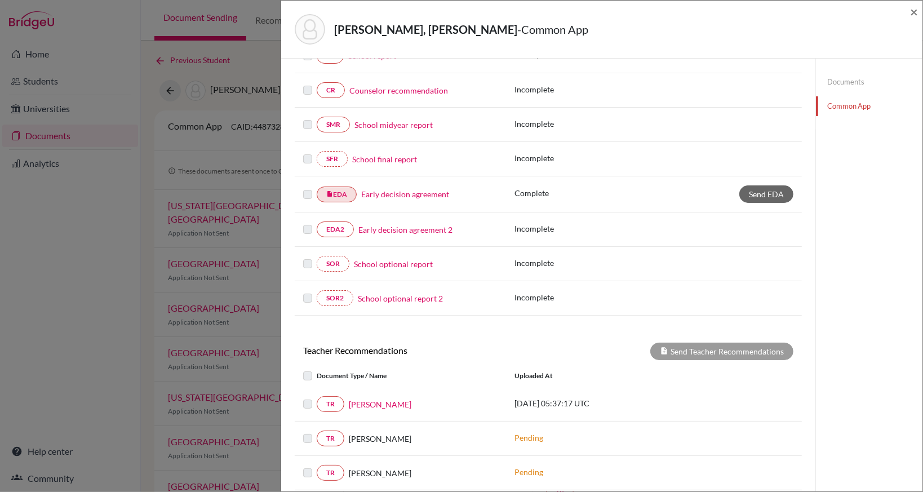
click at [419, 225] on link "Early decision agreement 2" at bounding box center [405, 230] width 94 height 12
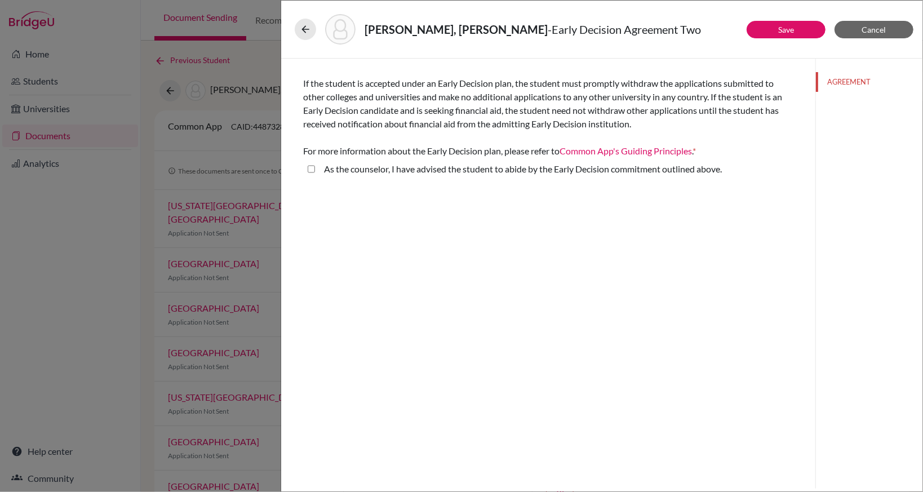
click at [310, 166] on above\ "As the counselor, I have advised the student to abide by the Early Decision com…" at bounding box center [311, 169] width 7 height 14
checkbox above\ "true"
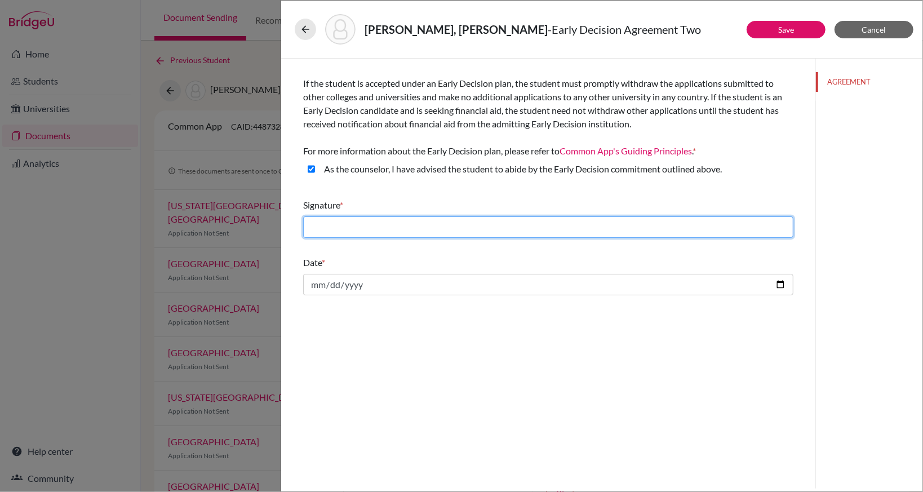
click at [337, 226] on input "text" at bounding box center [548, 226] width 490 height 21
type input "Lorita Chiu"
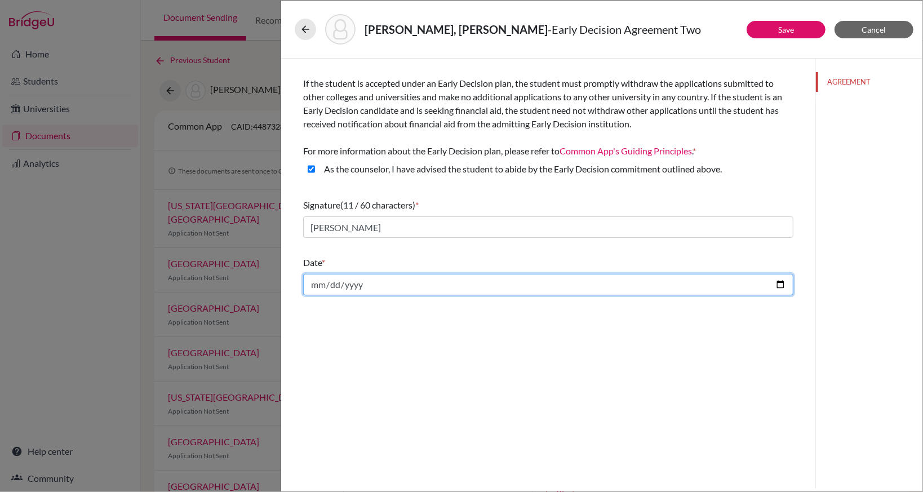
click at [346, 282] on input "date" at bounding box center [548, 284] width 490 height 21
click at [400, 286] on input "date" at bounding box center [548, 284] width 490 height 21
type input "2025-10-15"
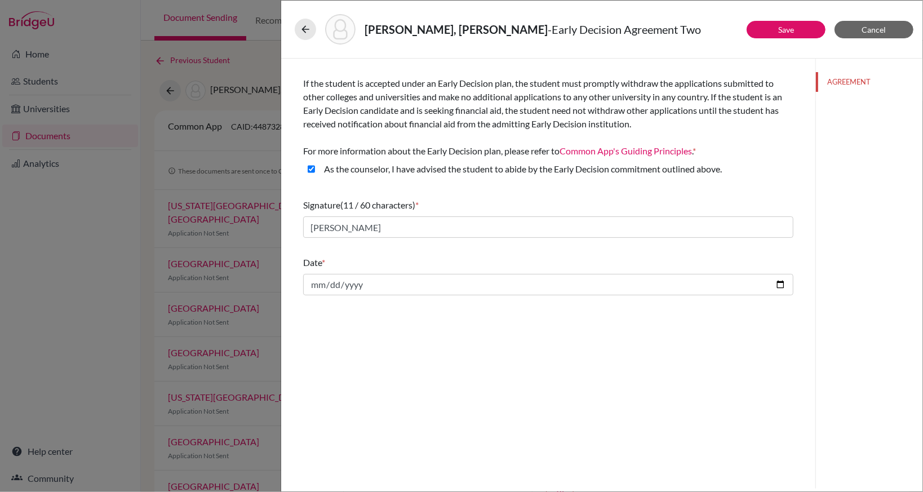
click at [777, 42] on div "Chiang, Iris Jia-Yi - Early Decision Agreement Two" at bounding box center [602, 29] width 614 height 30
click at [779, 33] on button "Save" at bounding box center [785, 29] width 79 height 17
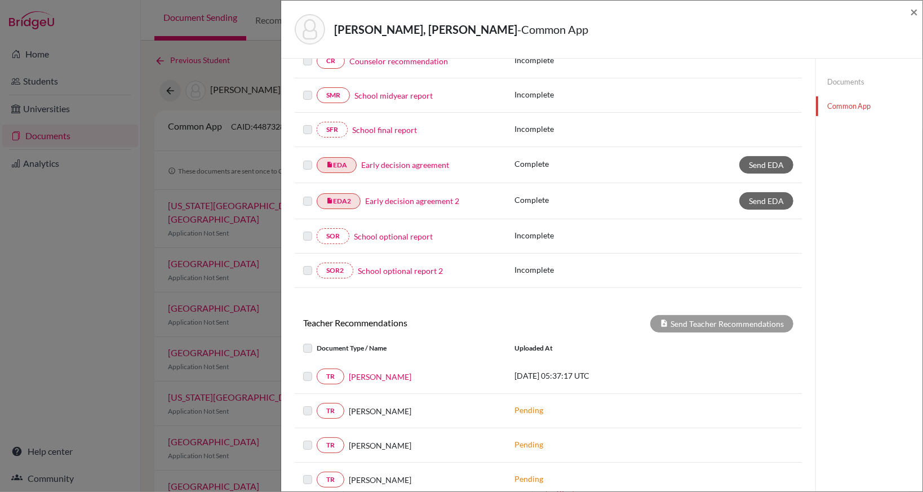
scroll to position [66, 0]
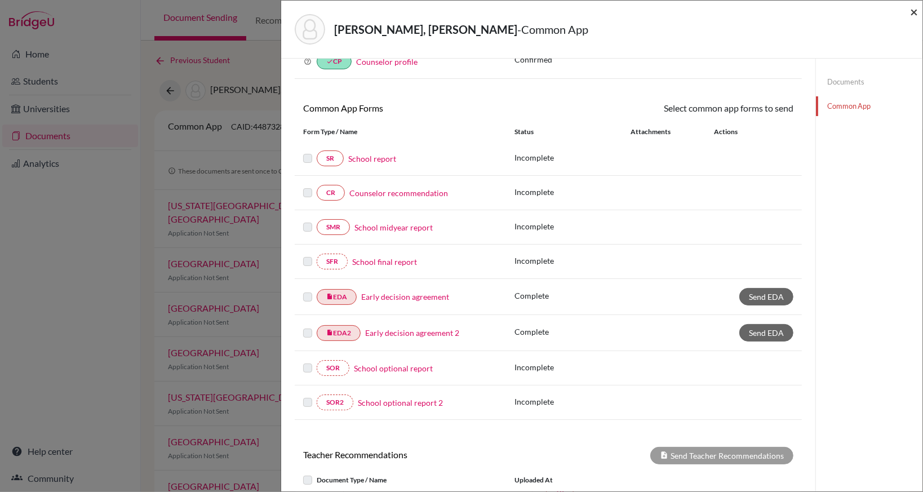
click at [913, 14] on span "×" at bounding box center [914, 11] width 8 height 16
